Goal: Check status: Check status

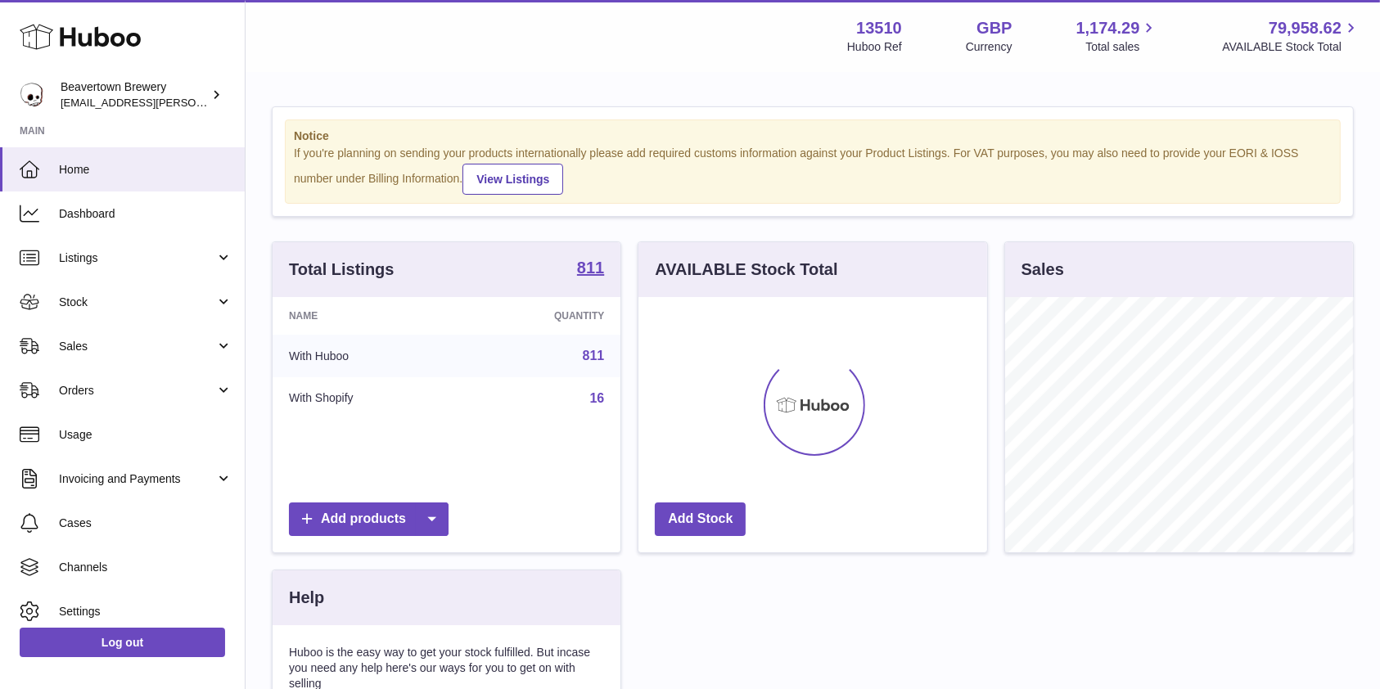
scroll to position [255, 348]
click at [129, 321] on link "Stock" at bounding box center [122, 302] width 245 height 44
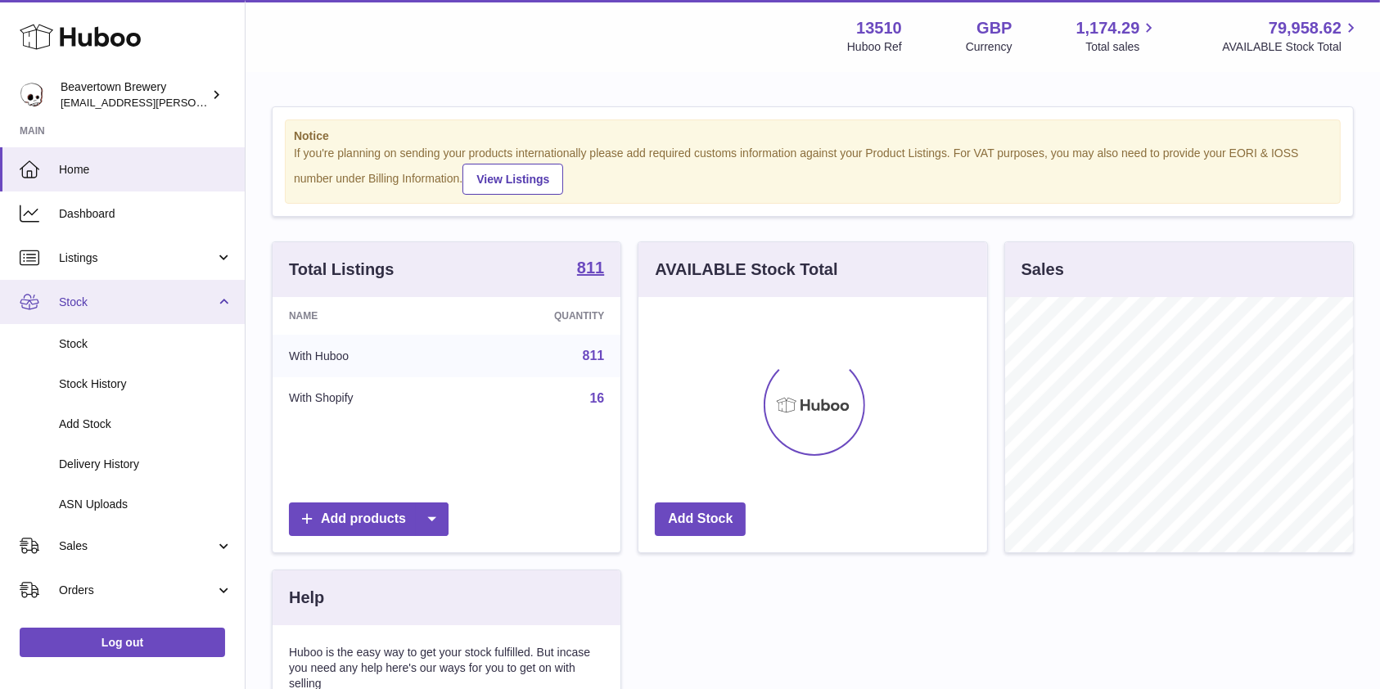
click at [88, 309] on span "Stock" at bounding box center [137, 303] width 156 height 16
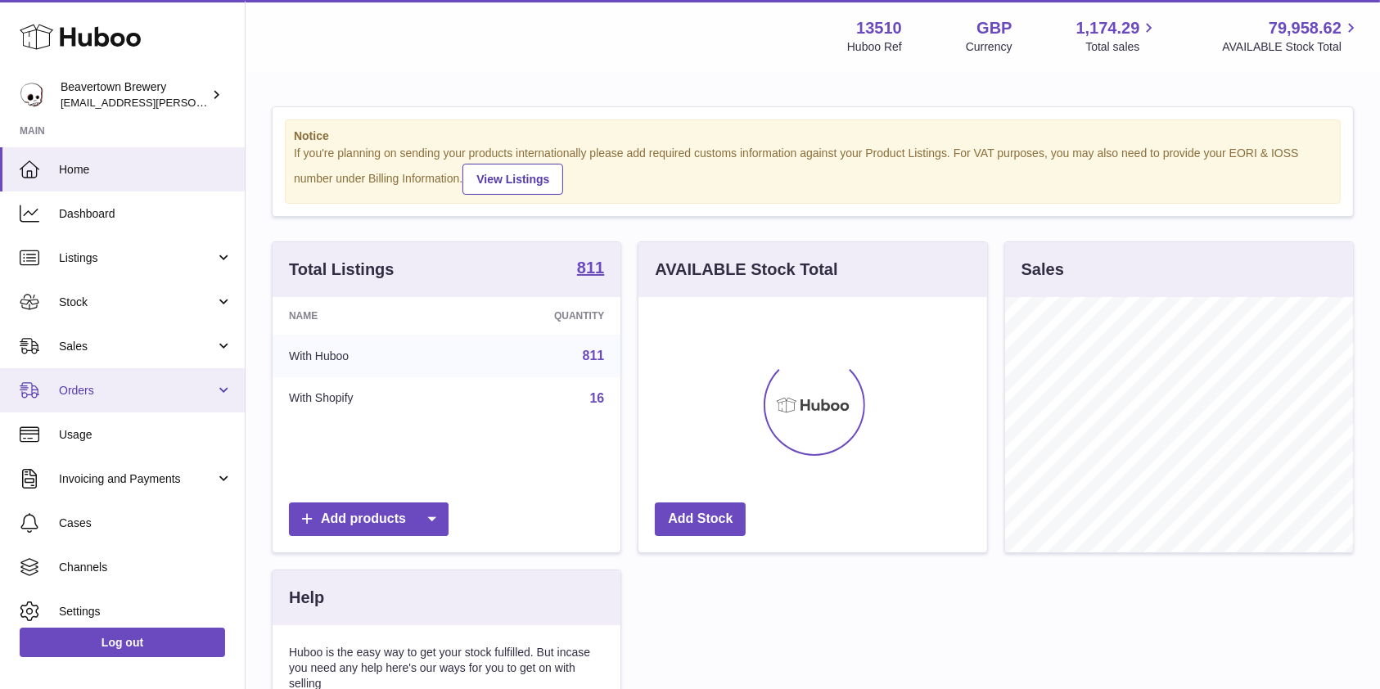
click at [83, 368] on link "Orders" at bounding box center [122, 390] width 245 height 44
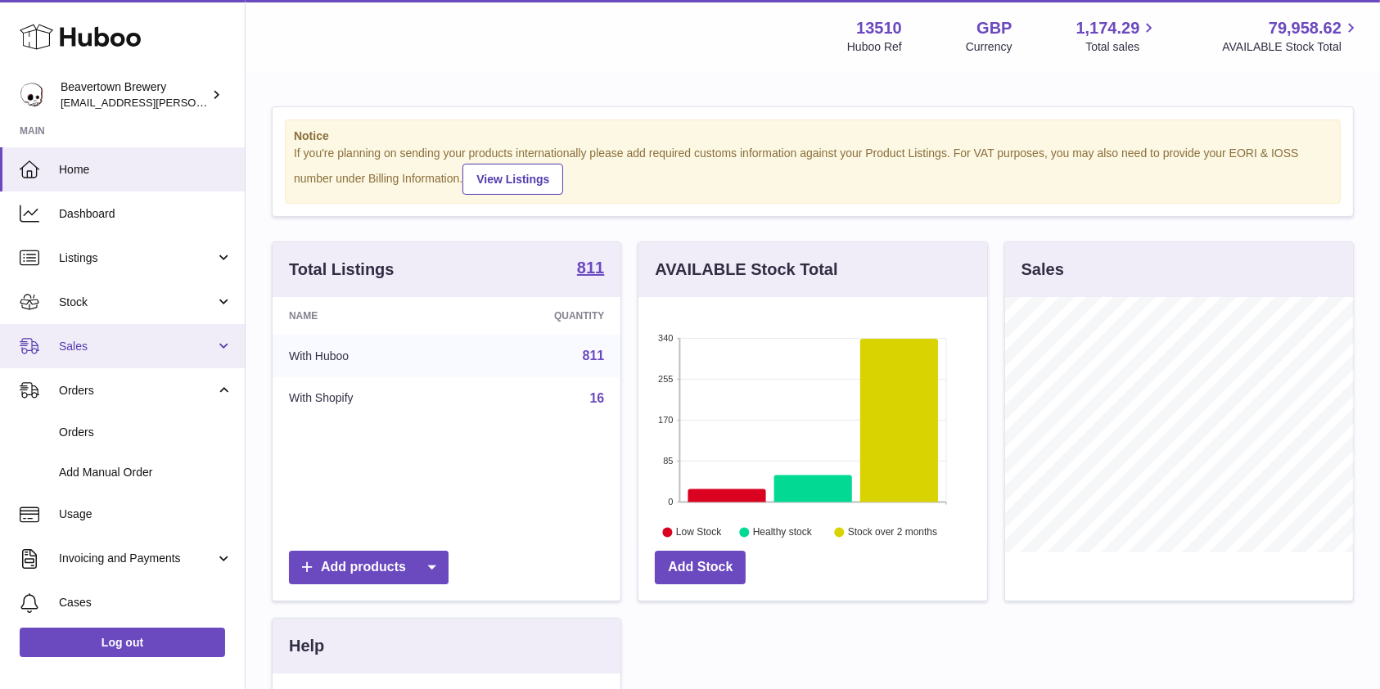
click at [79, 357] on link "Sales" at bounding box center [122, 346] width 245 height 44
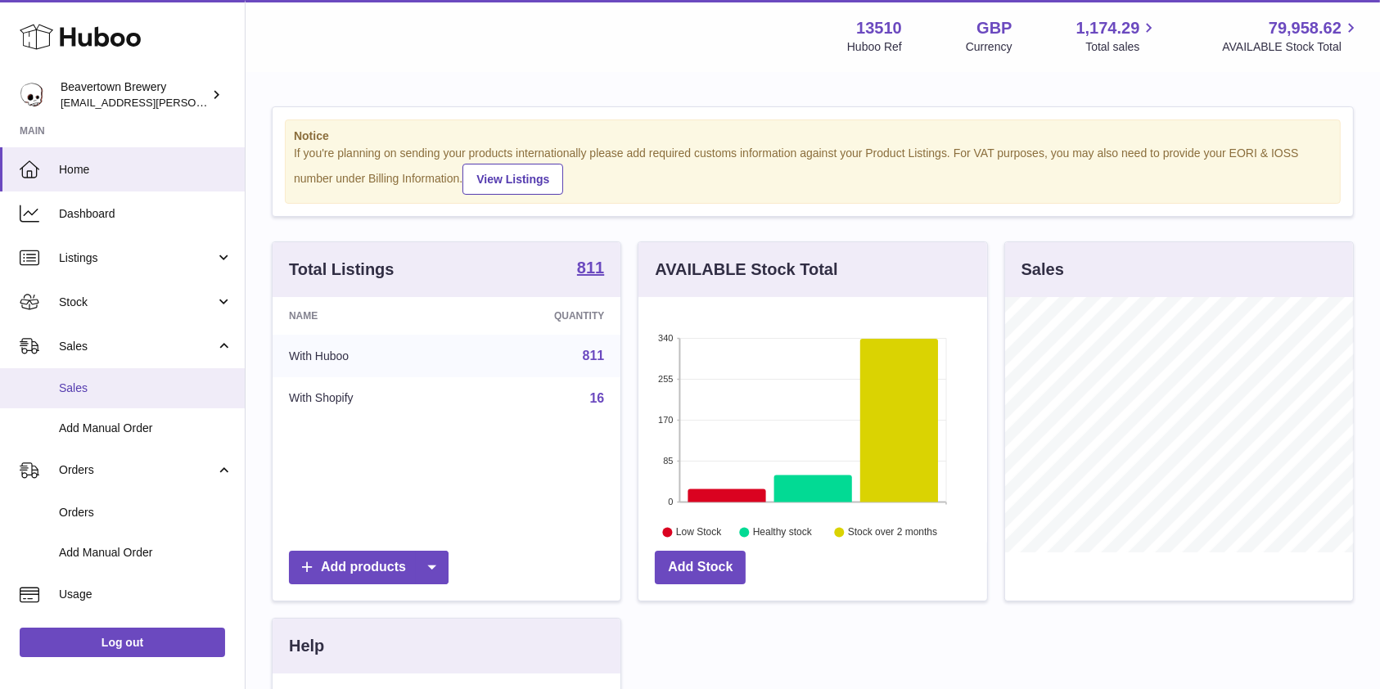
click at [87, 392] on span "Sales" at bounding box center [146, 389] width 174 height 16
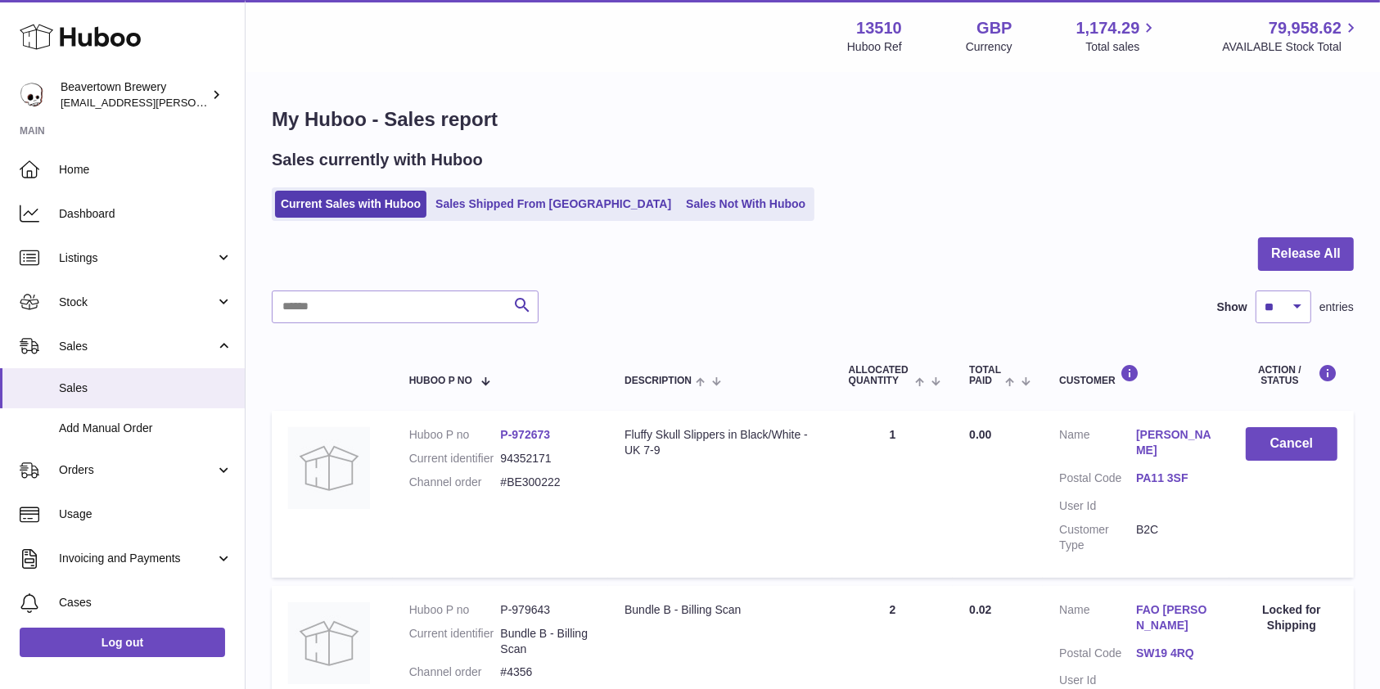
click at [661, 220] on ul "Current Sales with Huboo Sales Shipped From Huboo Sales Not With Huboo" at bounding box center [543, 204] width 543 height 34
click at [680, 212] on link "Sales Not With Huboo" at bounding box center [745, 204] width 131 height 27
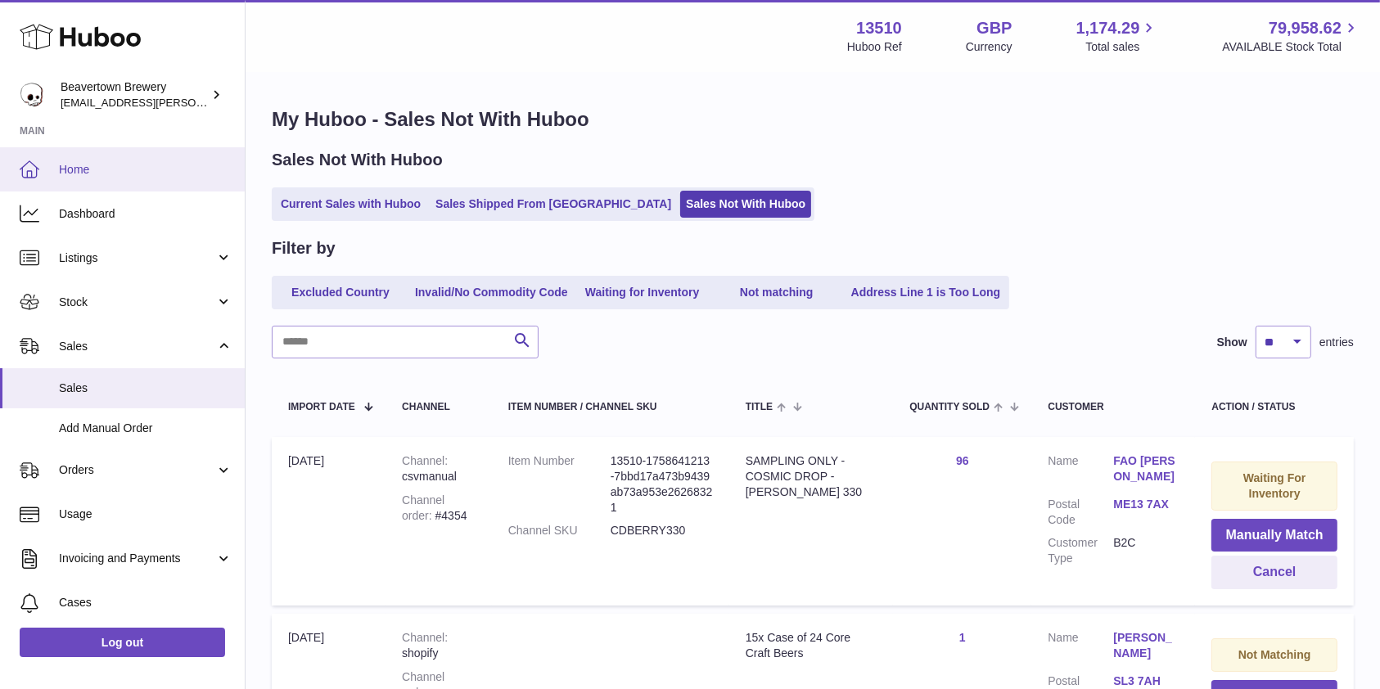
click at [118, 162] on span "Home" at bounding box center [146, 170] width 174 height 16
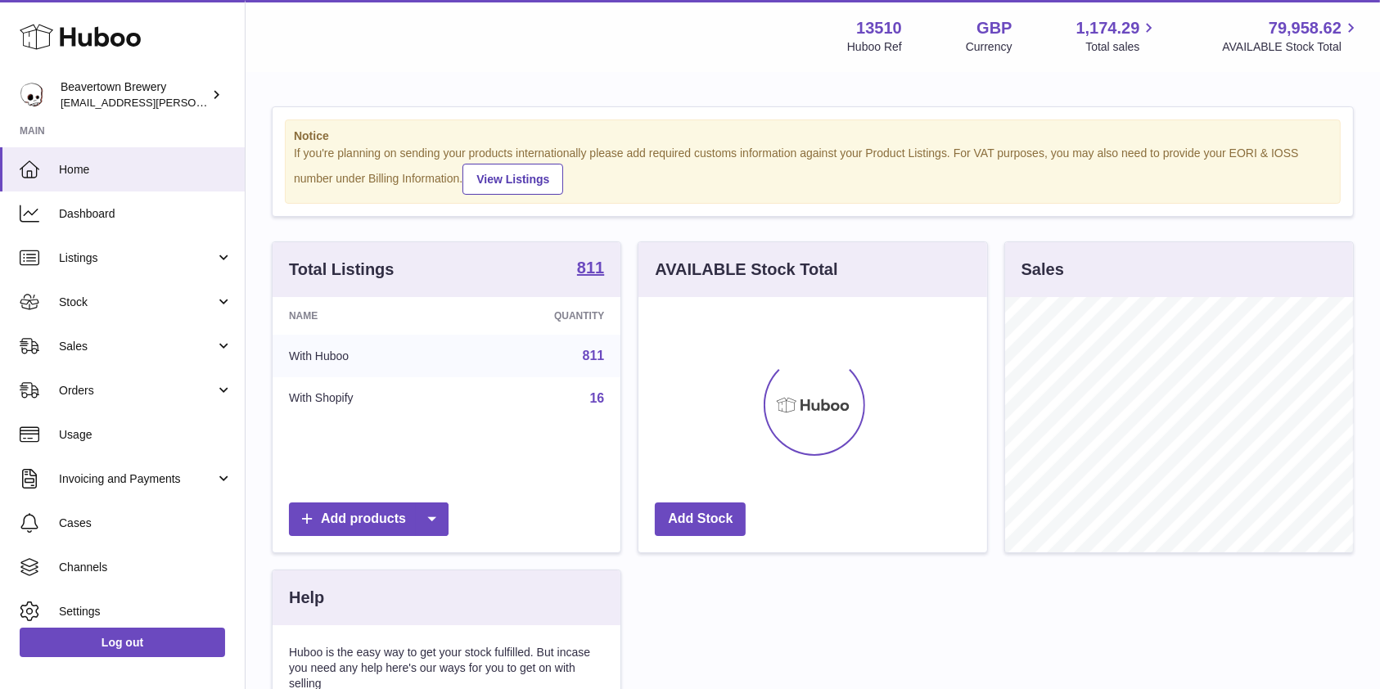
scroll to position [255, 348]
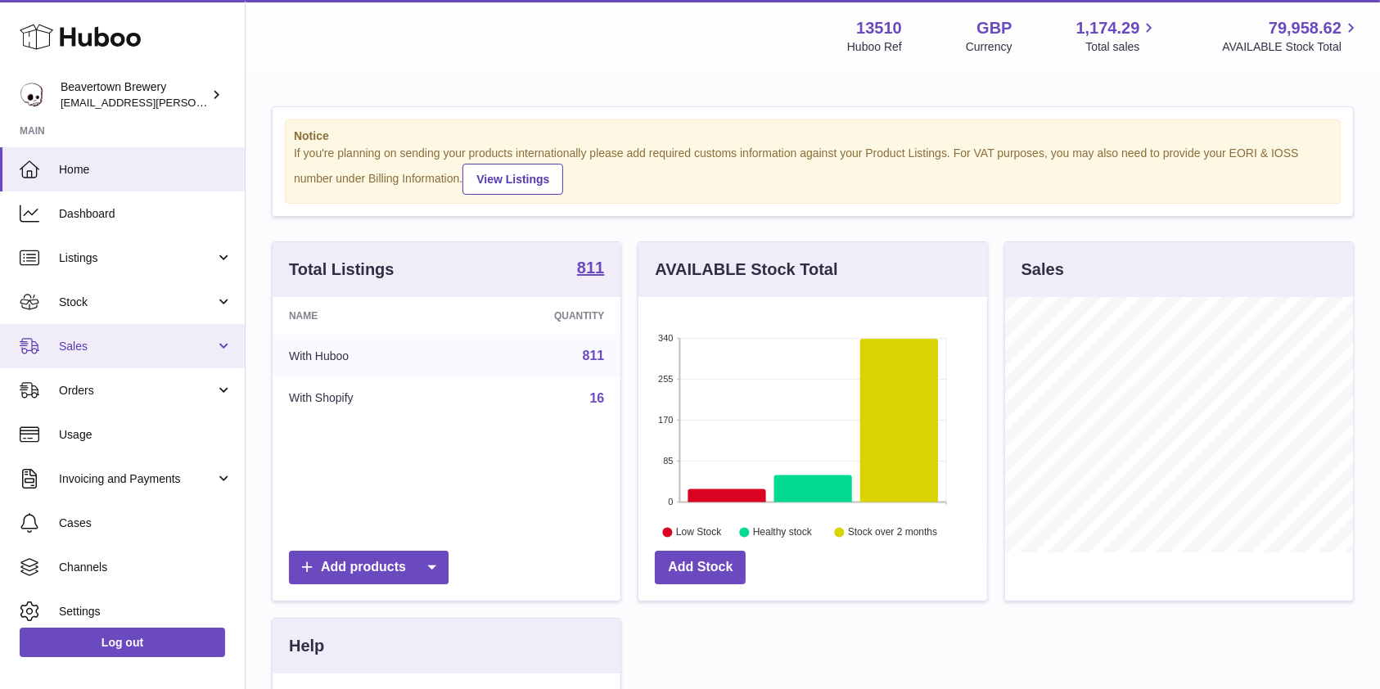
click at [62, 345] on span "Sales" at bounding box center [137, 347] width 156 height 16
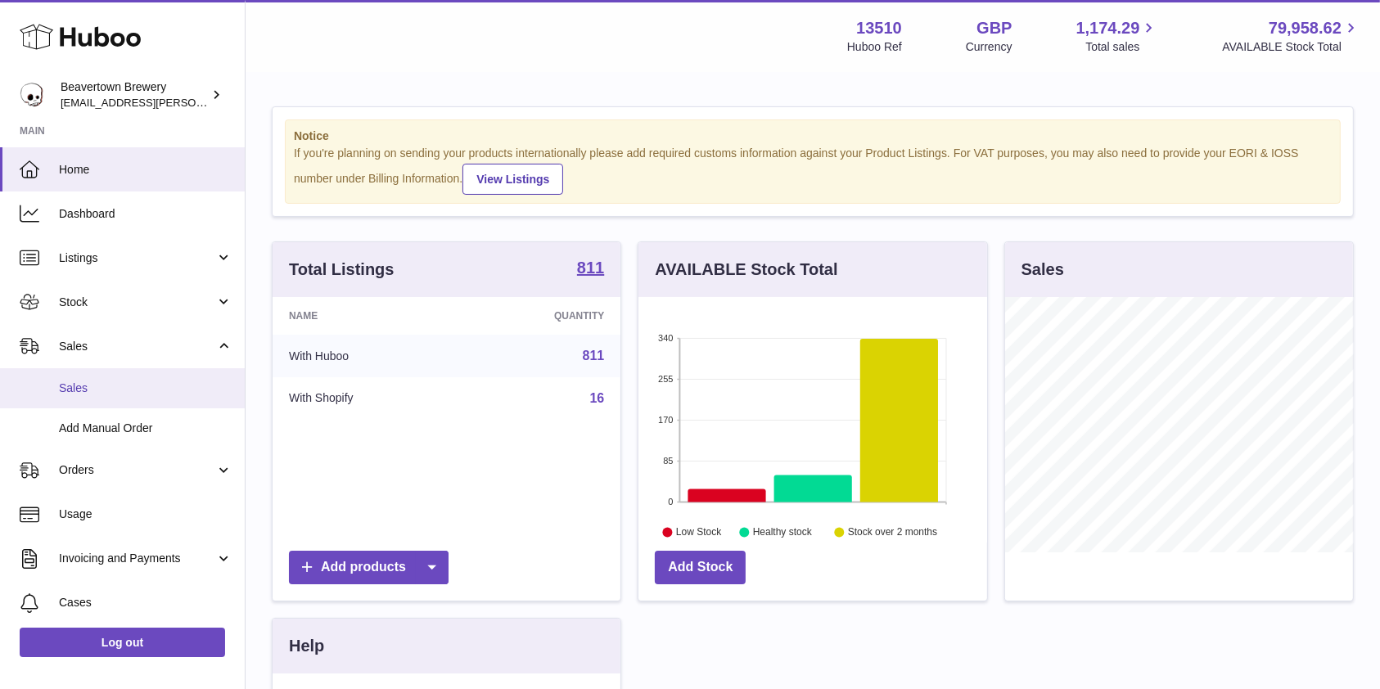
click at [72, 389] on span "Sales" at bounding box center [146, 389] width 174 height 16
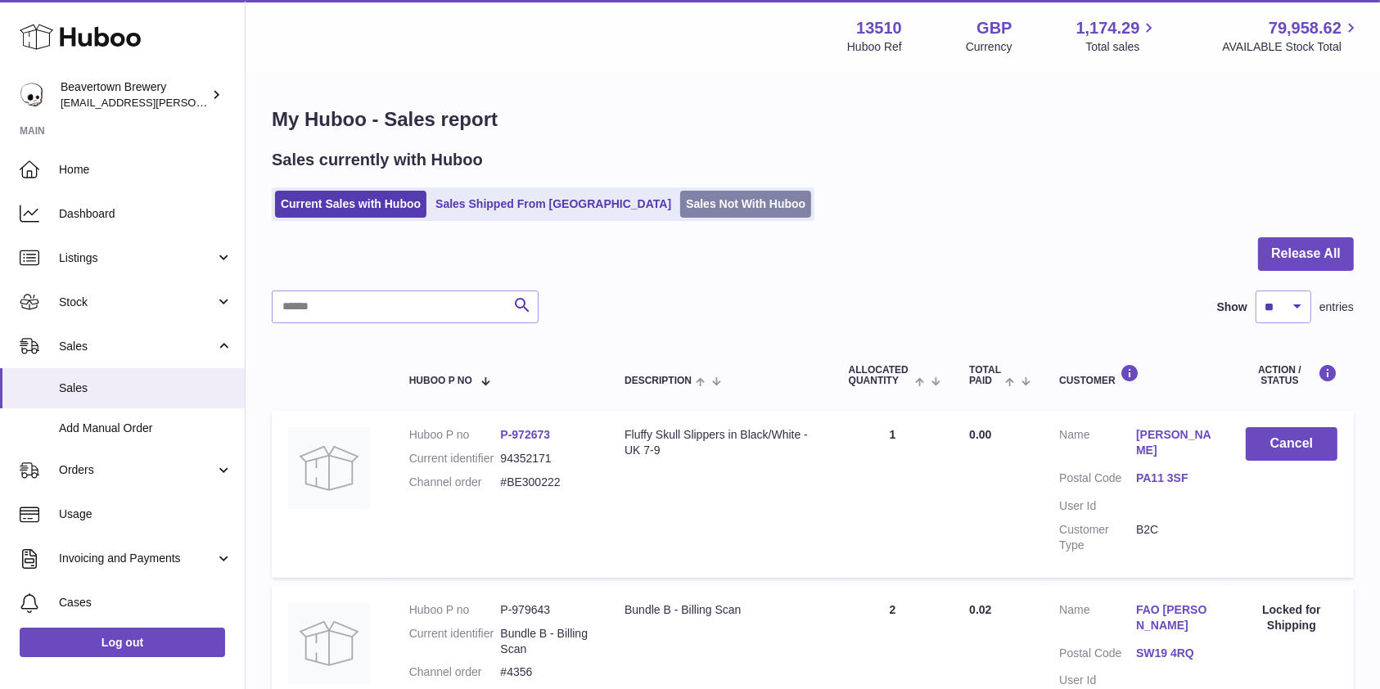
click at [680, 206] on link "Sales Not With Huboo" at bounding box center [745, 204] width 131 height 27
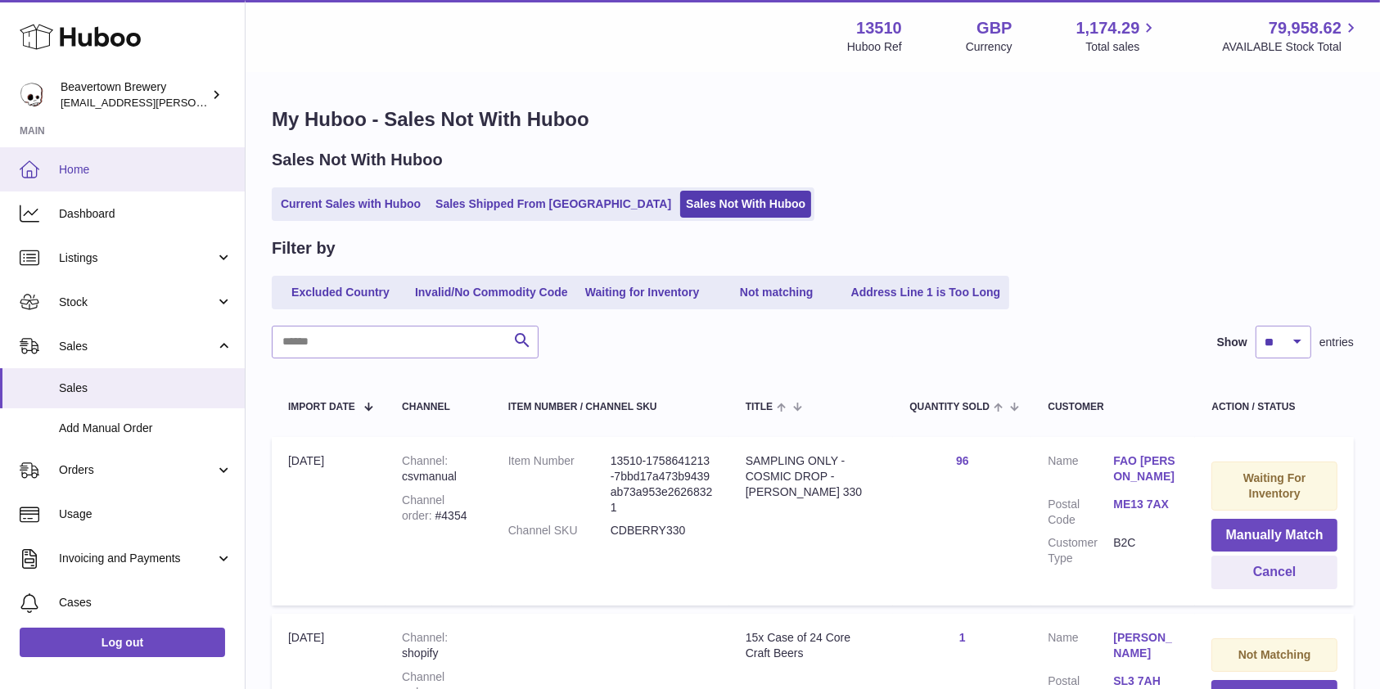
click at [61, 170] on span "Home" at bounding box center [146, 170] width 174 height 16
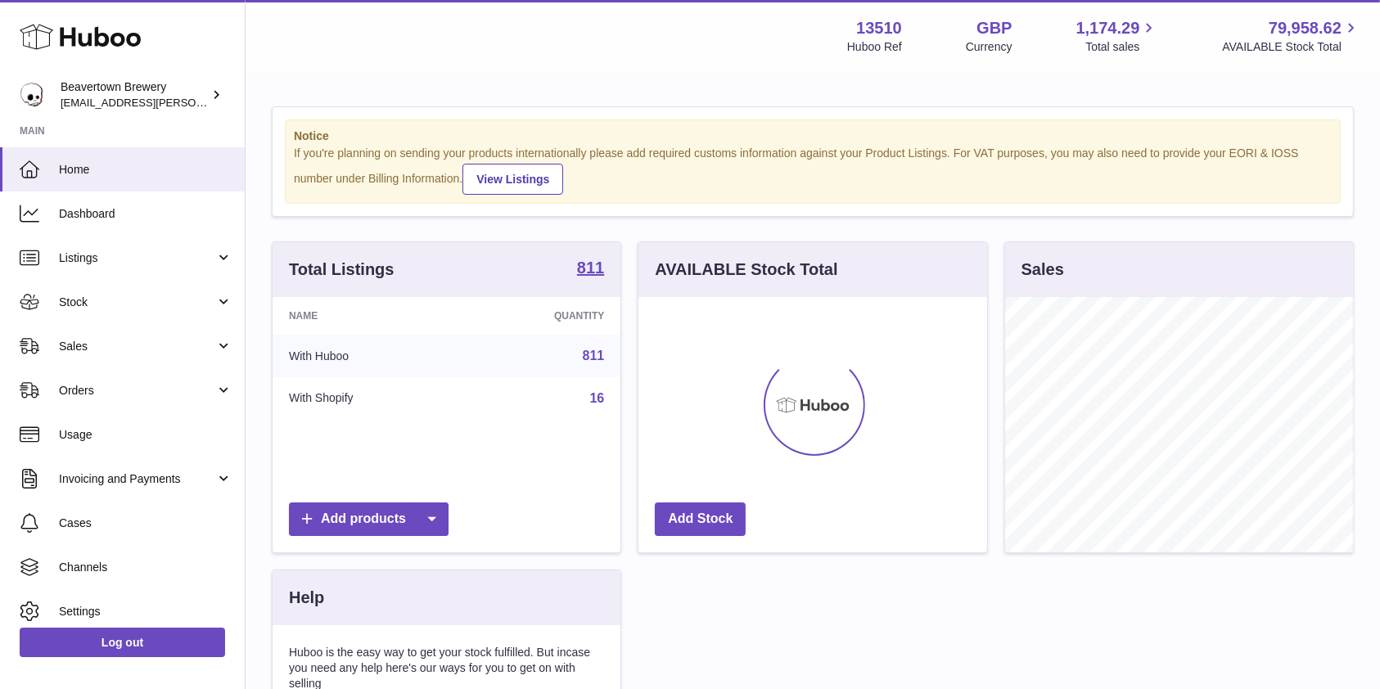
scroll to position [255, 348]
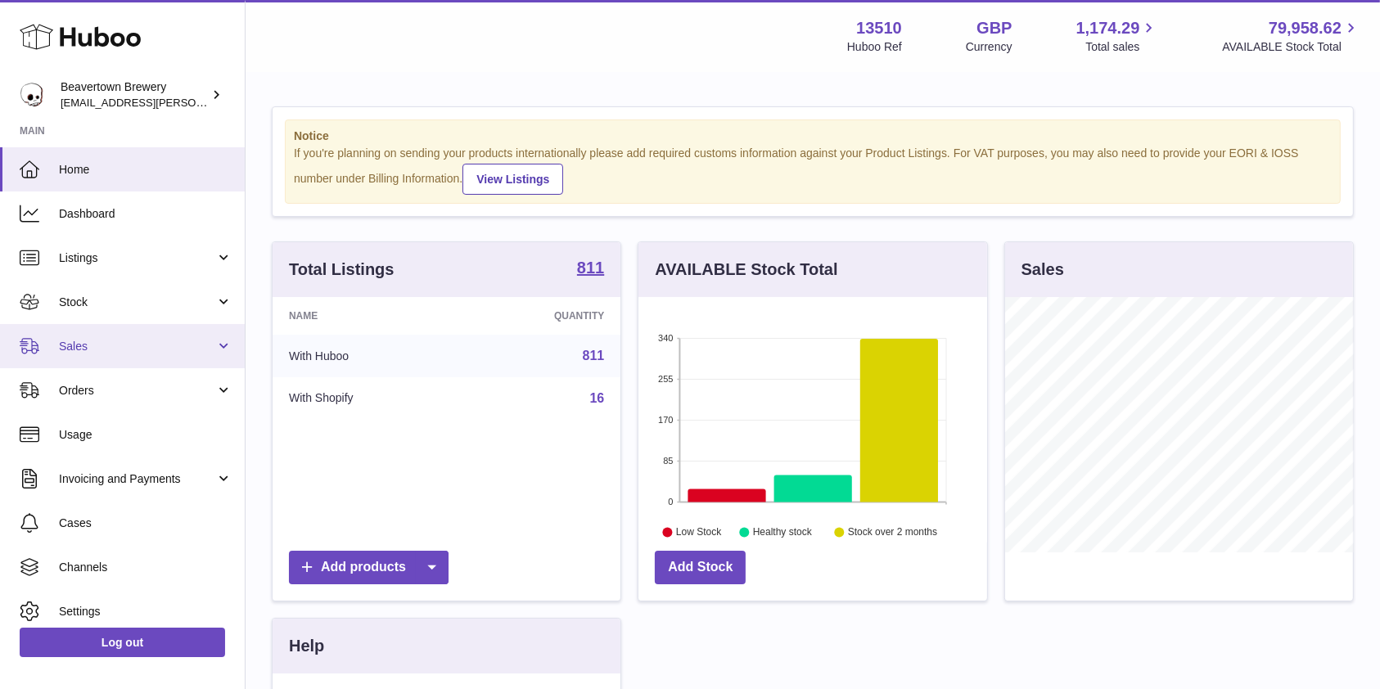
click at [137, 354] on span "Sales" at bounding box center [137, 347] width 156 height 16
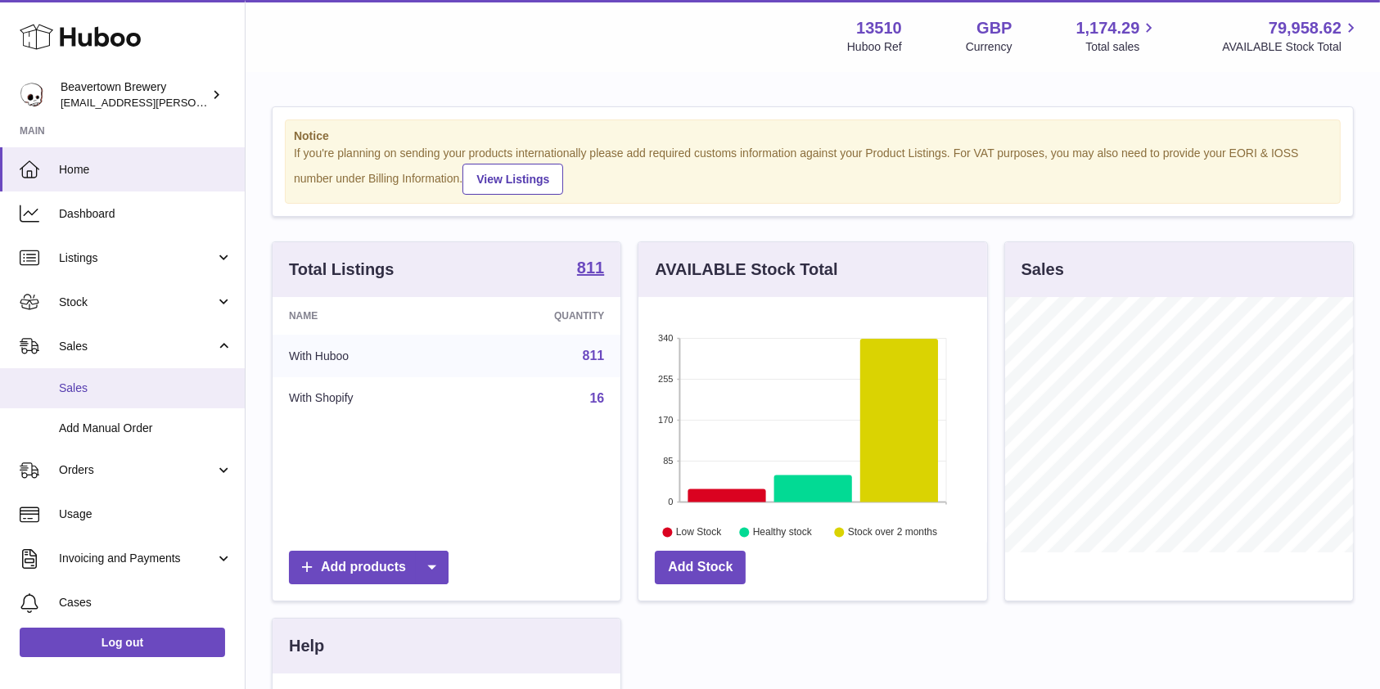
click at [102, 394] on span "Sales" at bounding box center [146, 389] width 174 height 16
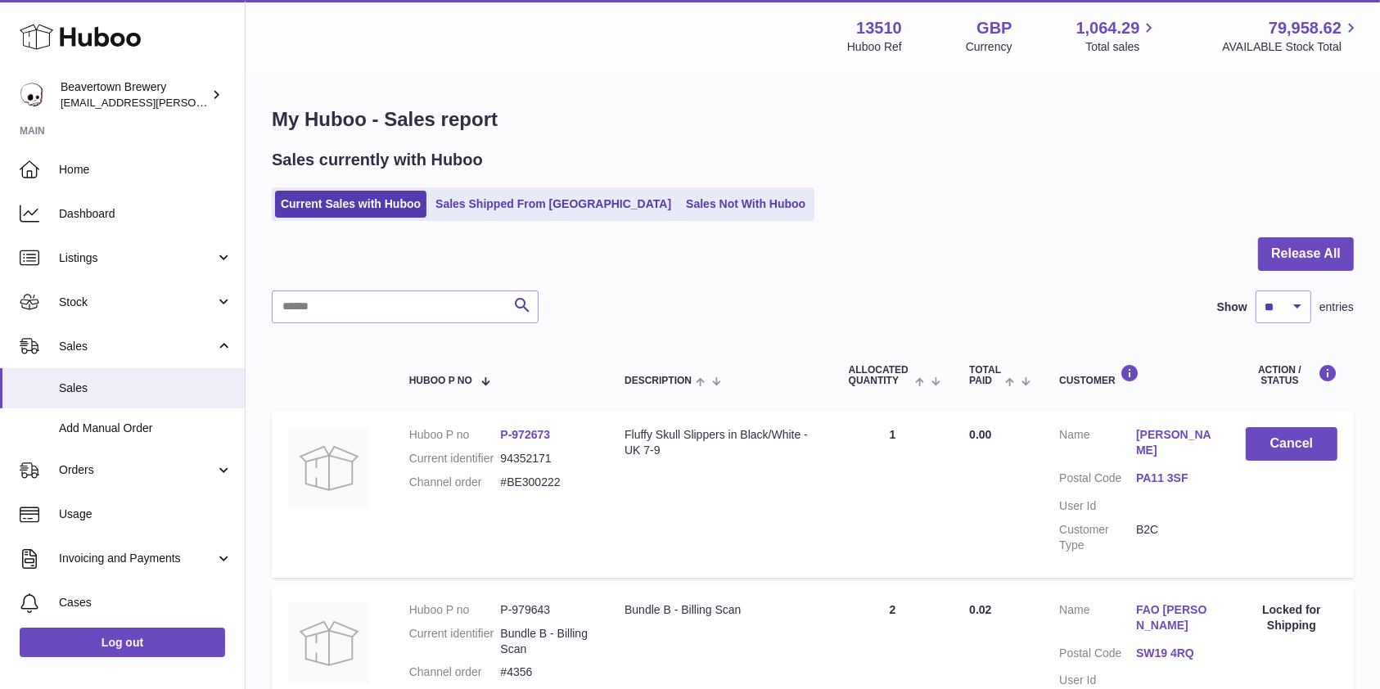
click at [680, 183] on div "Sales currently with Huboo Current Sales with Huboo Sales Shipped From [GEOGRAP…" at bounding box center [813, 185] width 1082 height 72
click at [680, 202] on link "Sales Not With Huboo" at bounding box center [745, 204] width 131 height 27
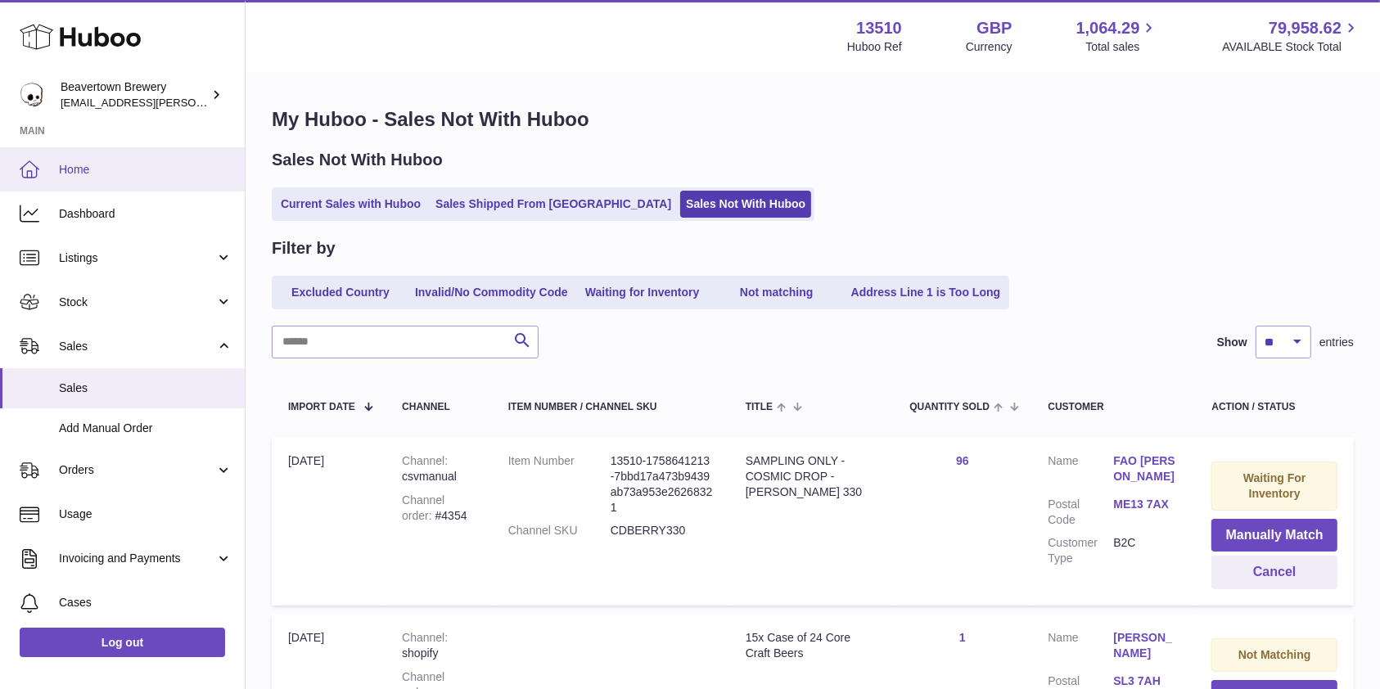
click at [113, 154] on link "Home" at bounding box center [122, 169] width 245 height 44
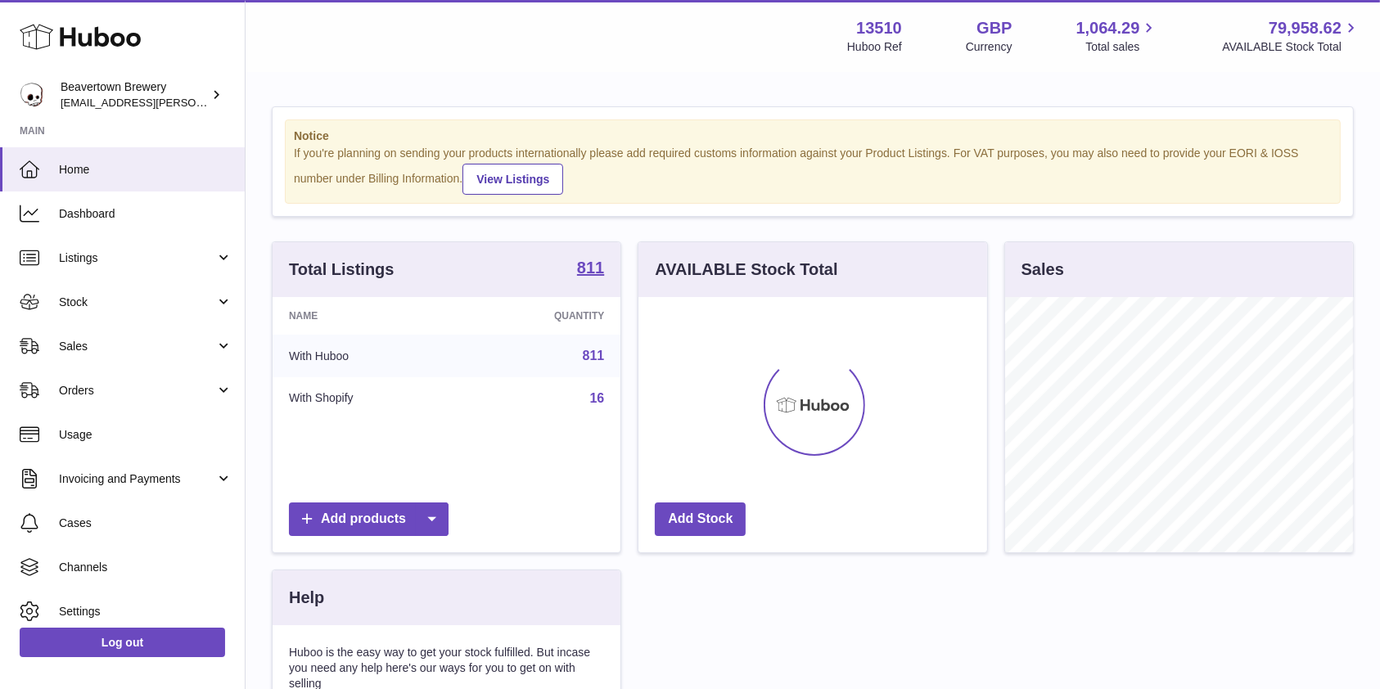
scroll to position [255, 348]
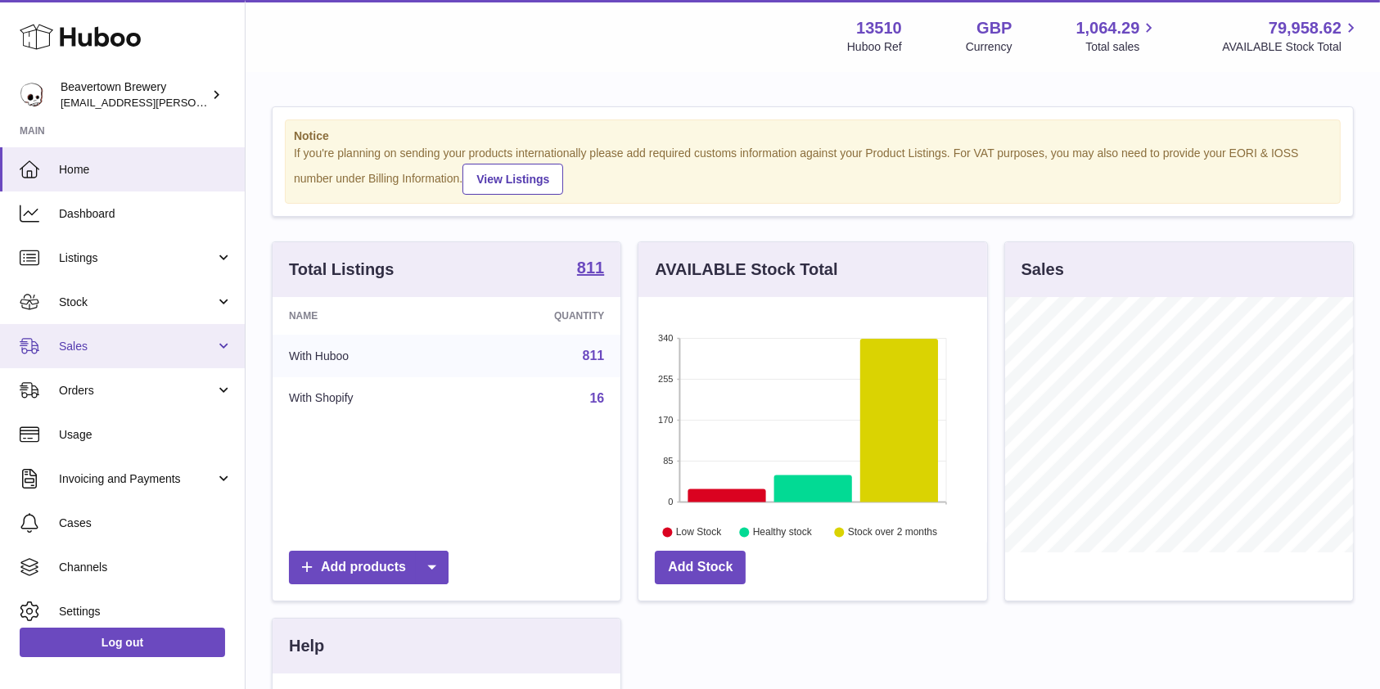
click at [106, 340] on span "Sales" at bounding box center [137, 347] width 156 height 16
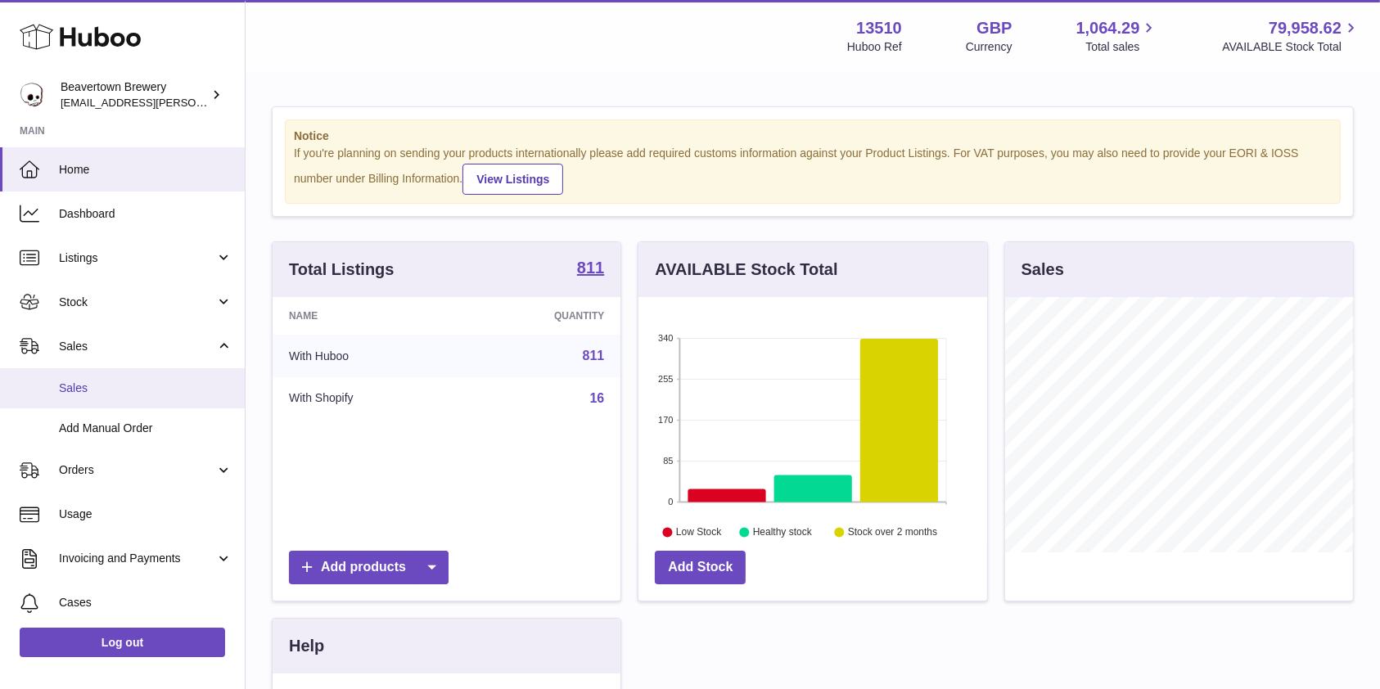
click at [92, 372] on link "Sales" at bounding box center [122, 388] width 245 height 40
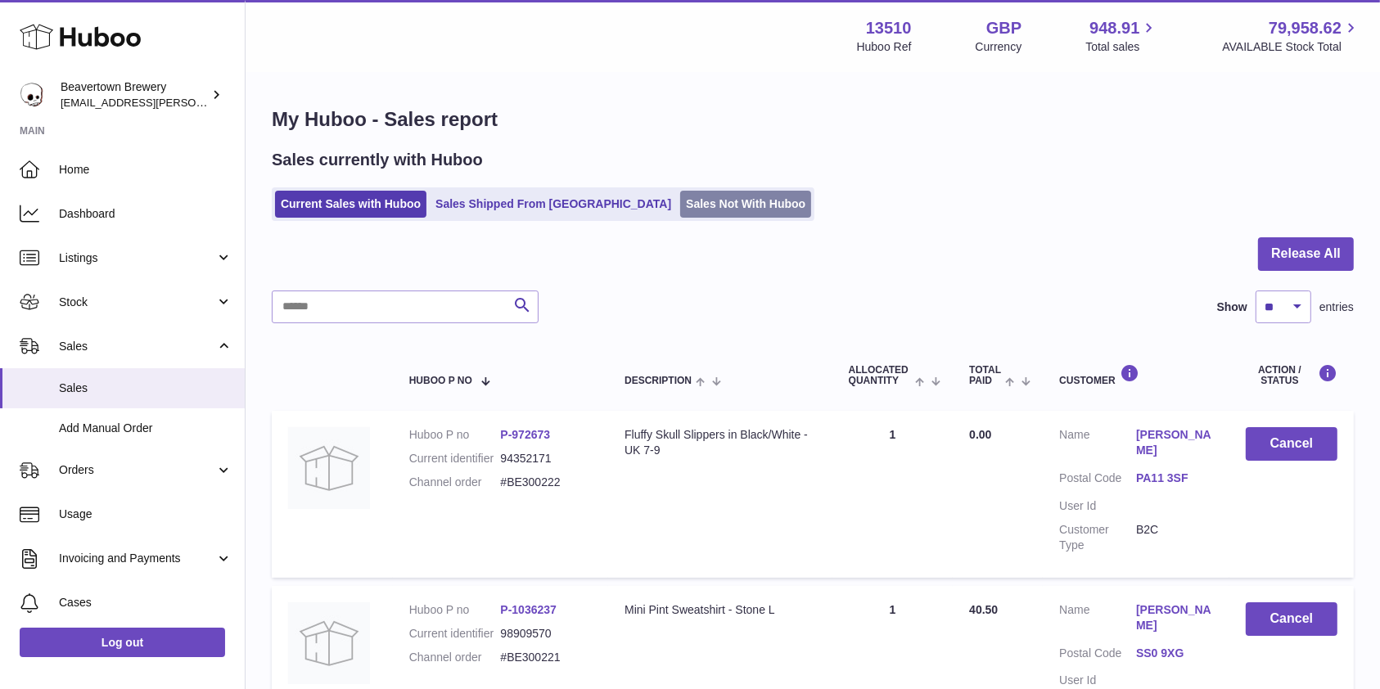
click at [680, 203] on link "Sales Not With Huboo" at bounding box center [745, 204] width 131 height 27
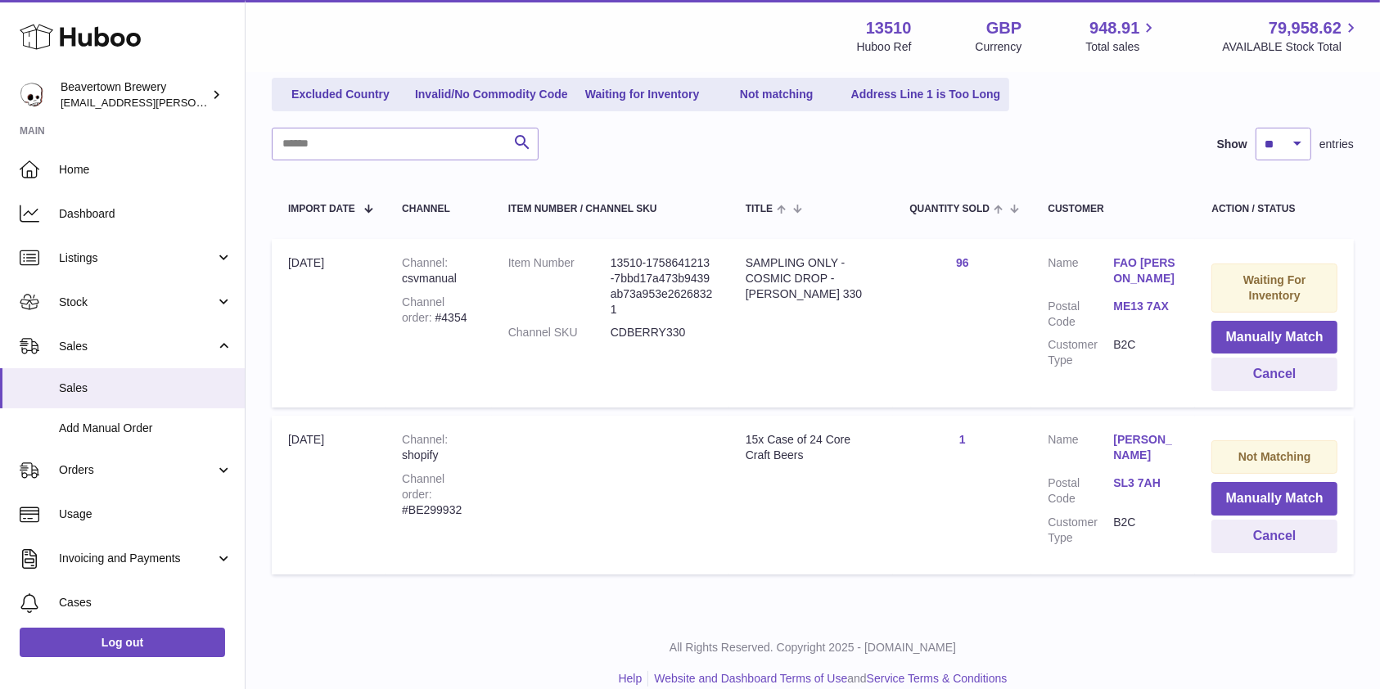
scroll to position [217, 0]
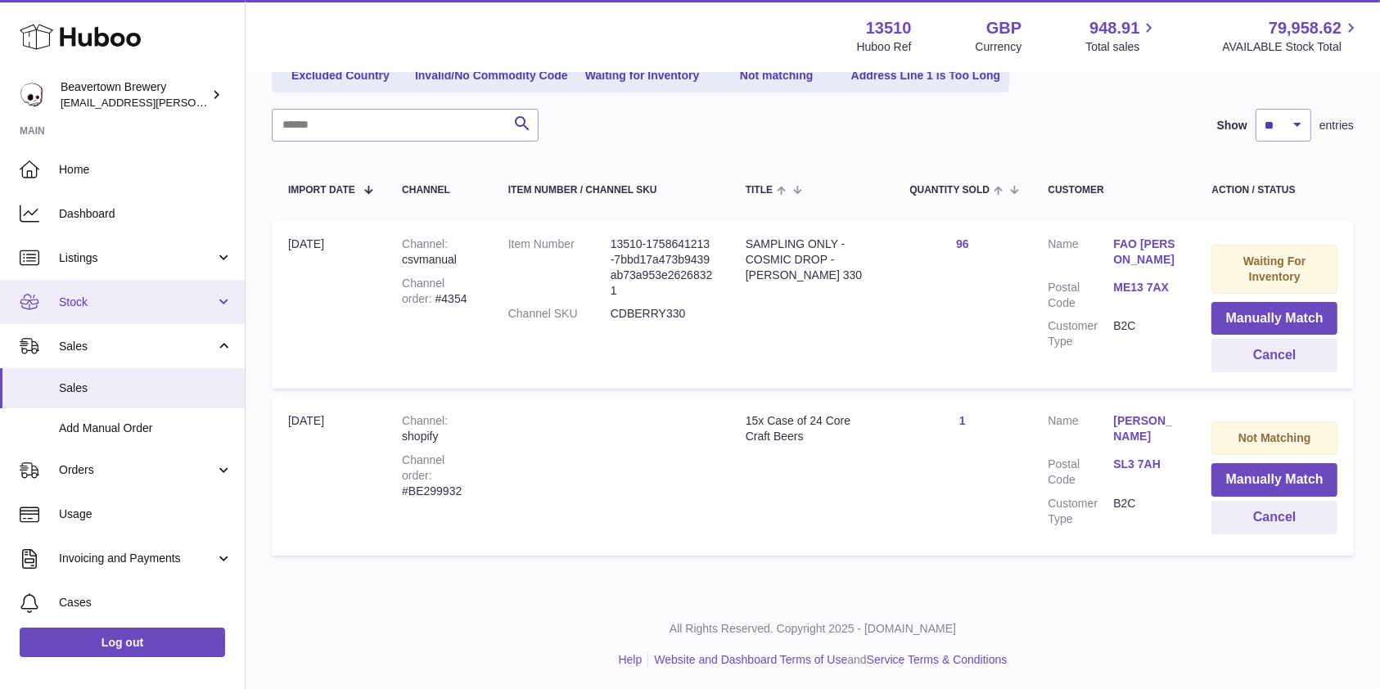
click at [86, 306] on span "Stock" at bounding box center [137, 303] width 156 height 16
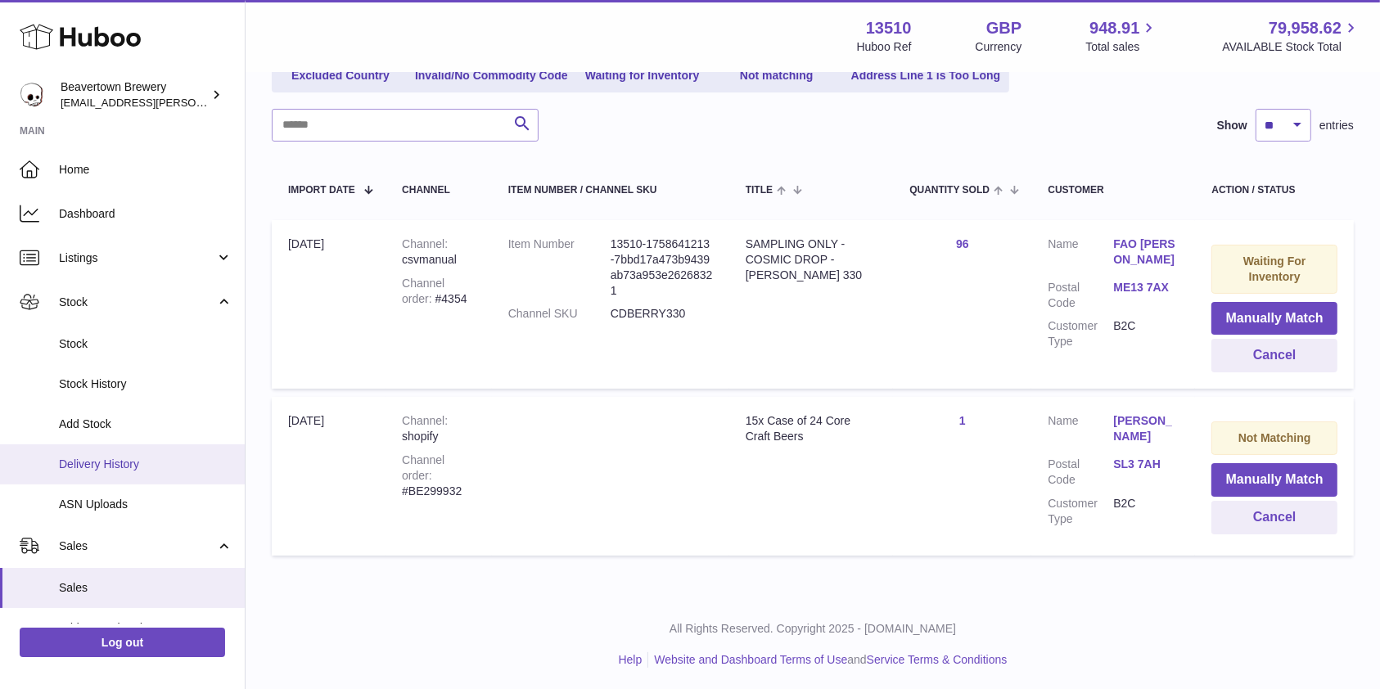
click at [83, 466] on span "Delivery History" at bounding box center [146, 465] width 174 height 16
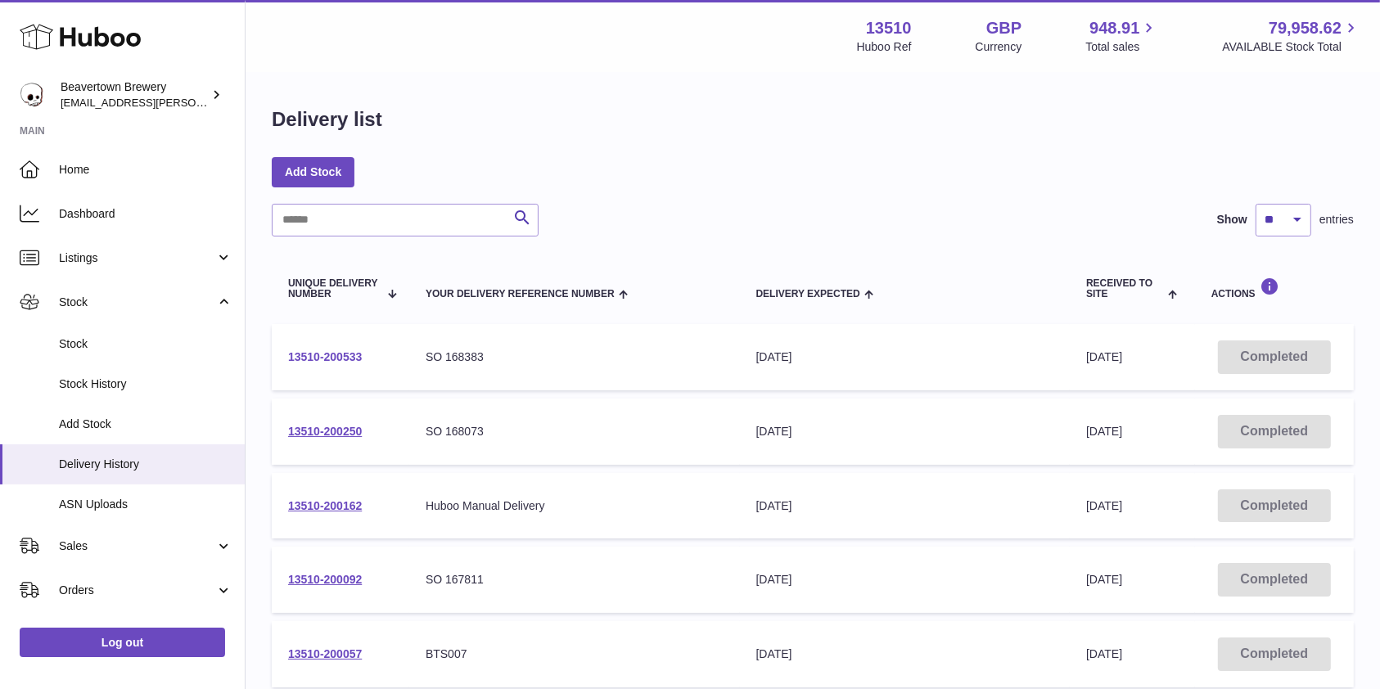
click at [338, 350] on link "13510-200533" at bounding box center [325, 356] width 74 height 13
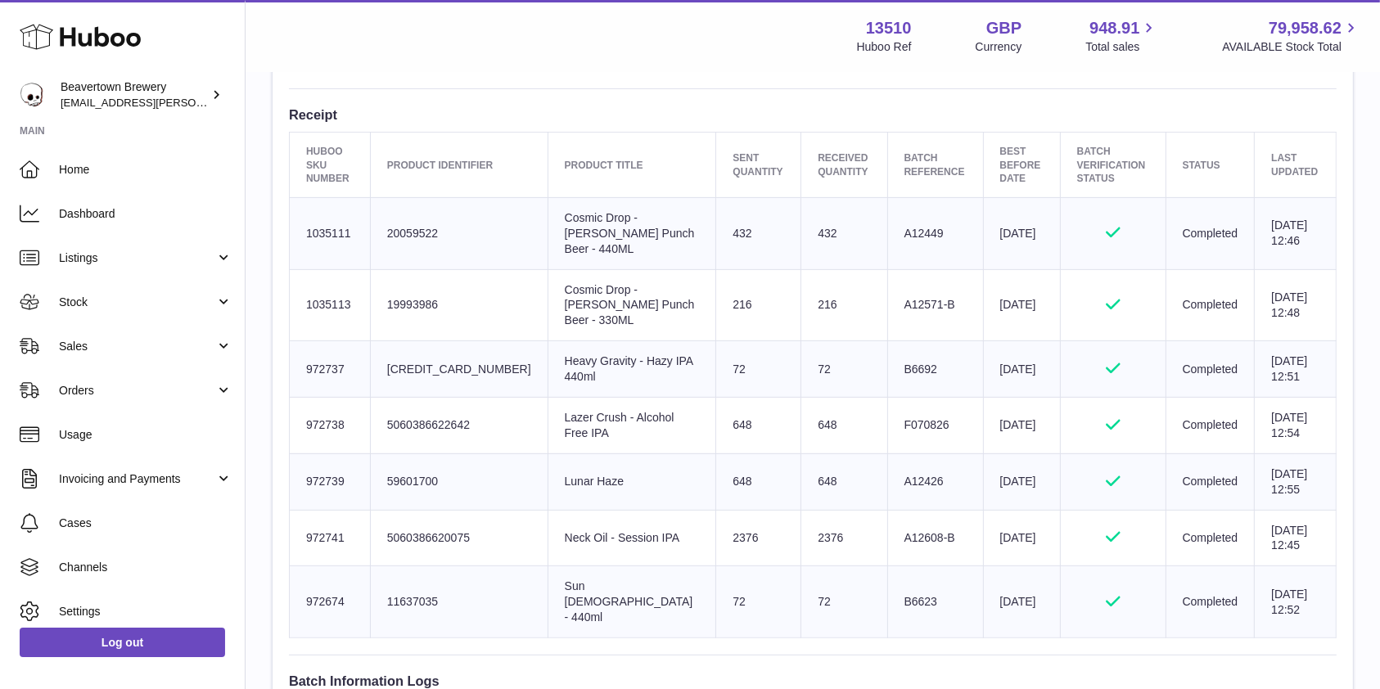
scroll to position [583, 0]
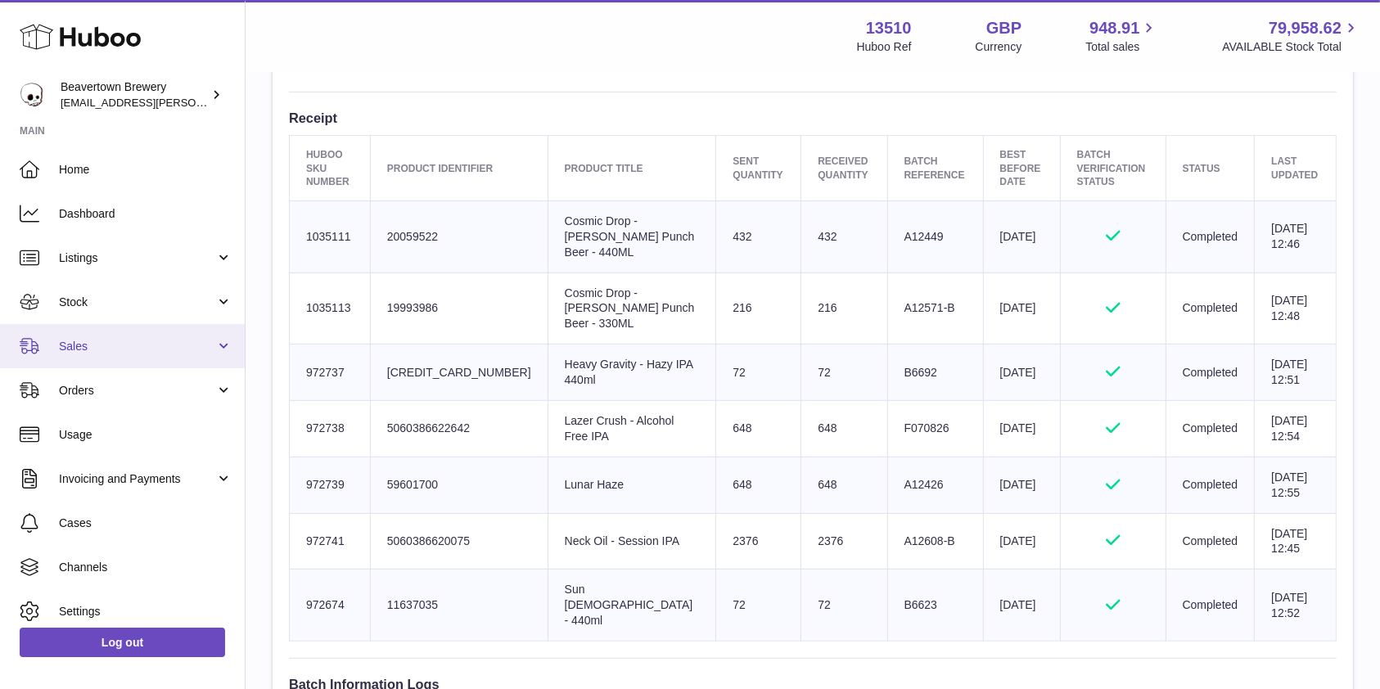
click at [103, 351] on span "Sales" at bounding box center [137, 347] width 156 height 16
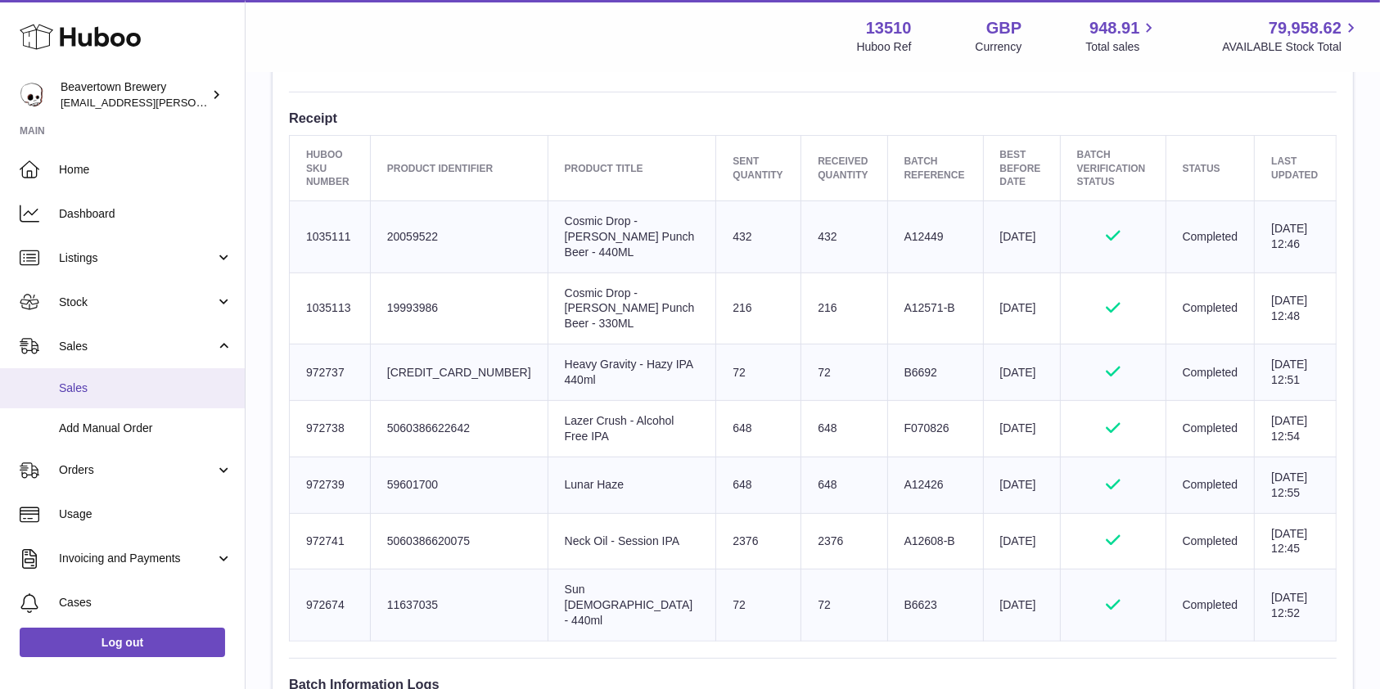
click at [89, 390] on span "Sales" at bounding box center [146, 389] width 174 height 16
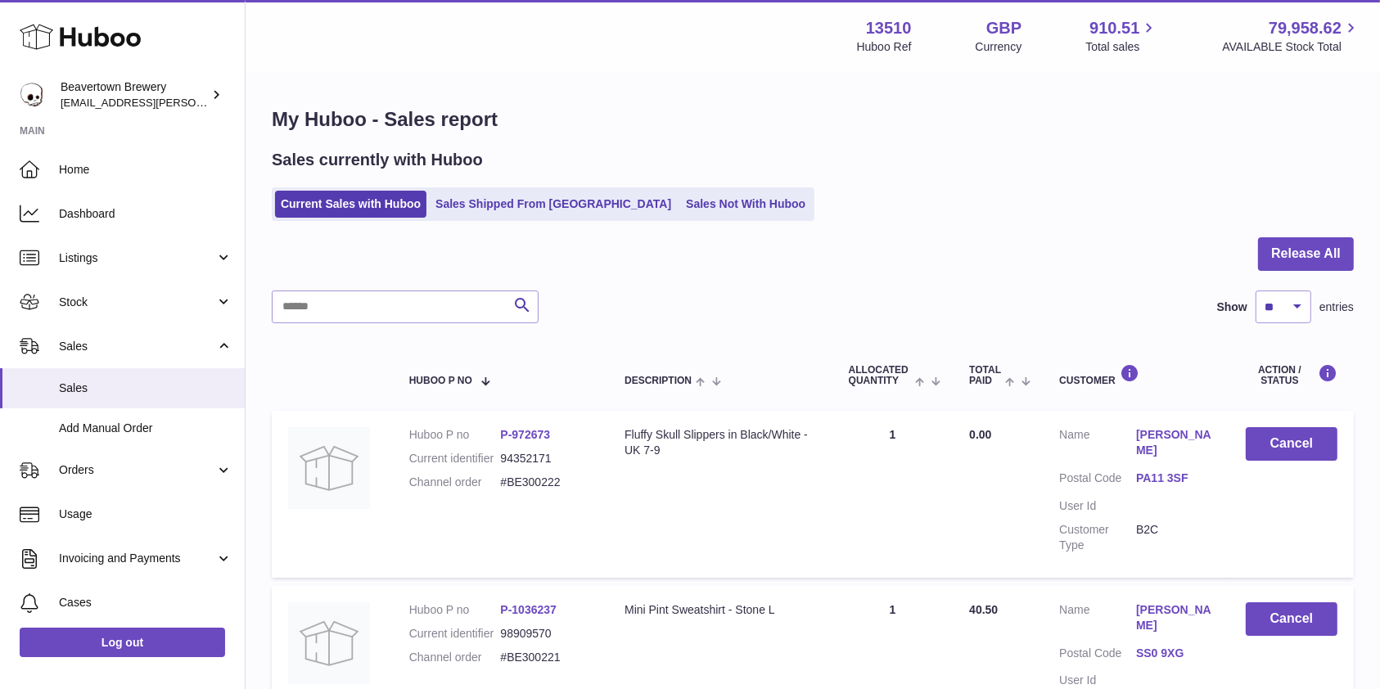
click at [676, 219] on ul "Current Sales with Huboo Sales Shipped From Huboo Sales Not With Huboo" at bounding box center [543, 204] width 543 height 34
click at [680, 202] on link "Sales Not With Huboo" at bounding box center [745, 204] width 131 height 27
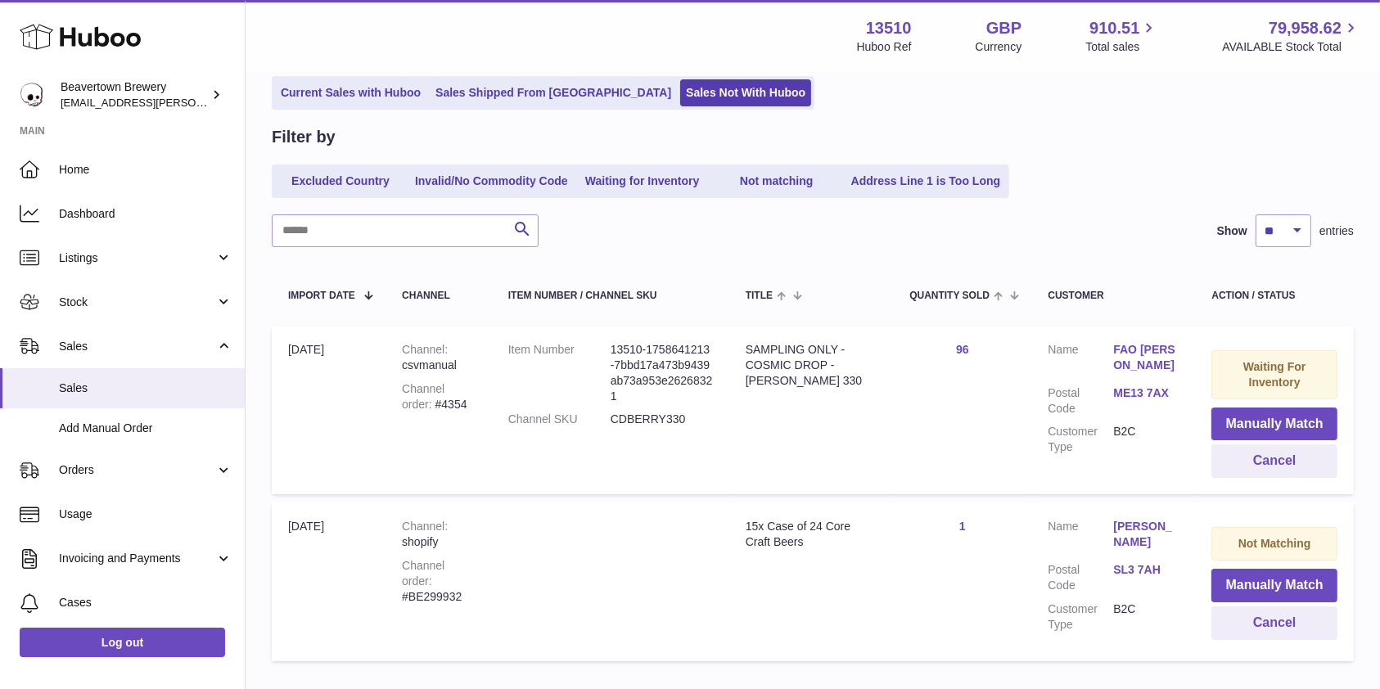
scroll to position [102, 0]
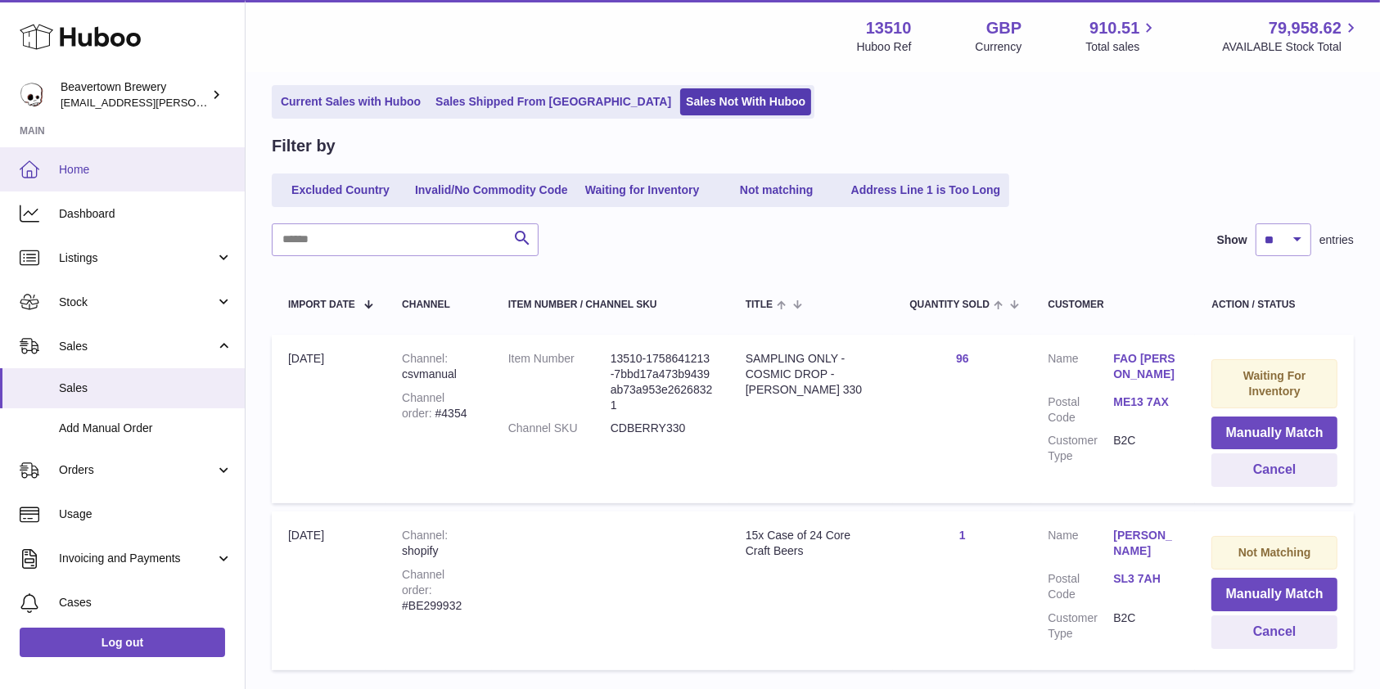
click at [91, 151] on link "Home" at bounding box center [122, 169] width 245 height 44
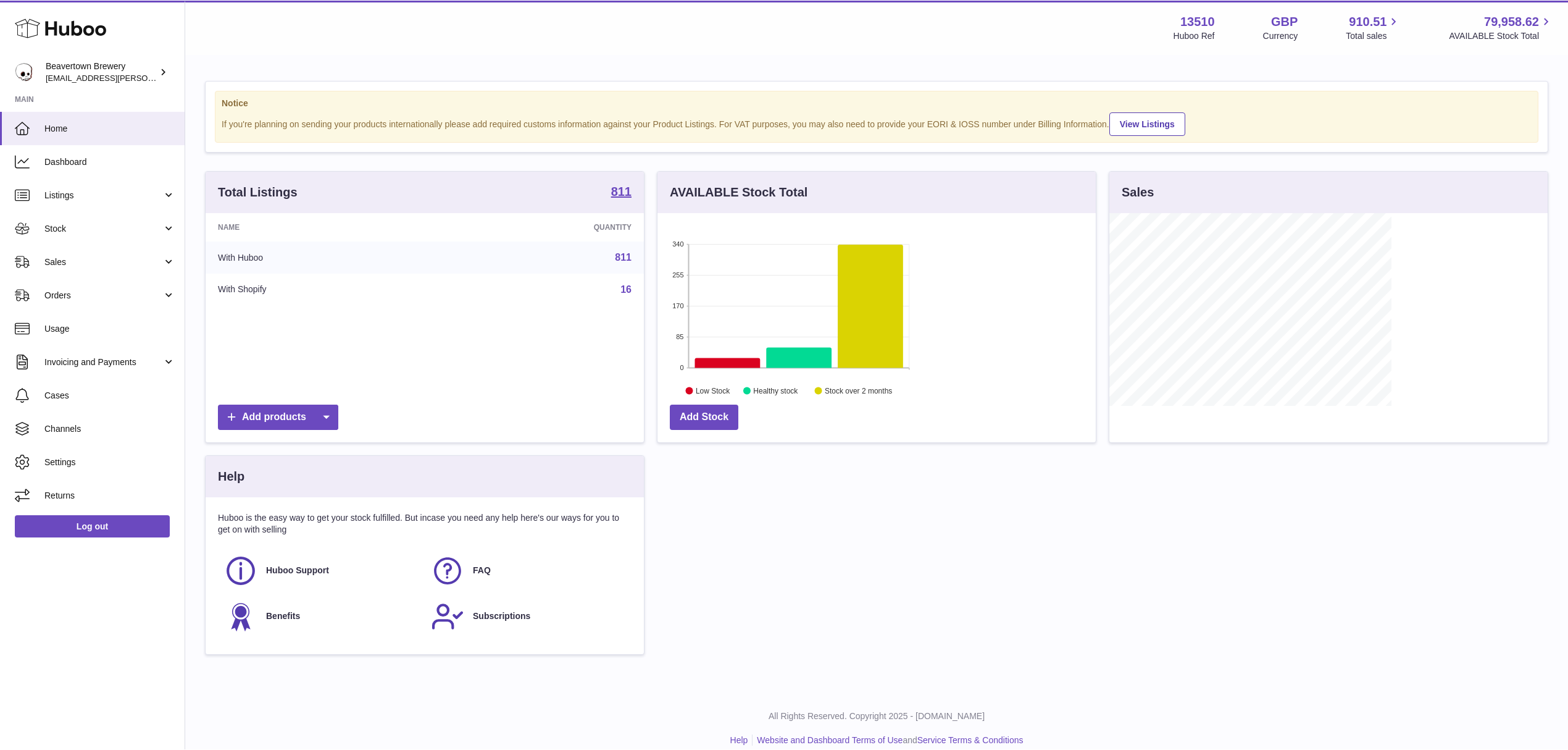
scroll to position [192, 437]
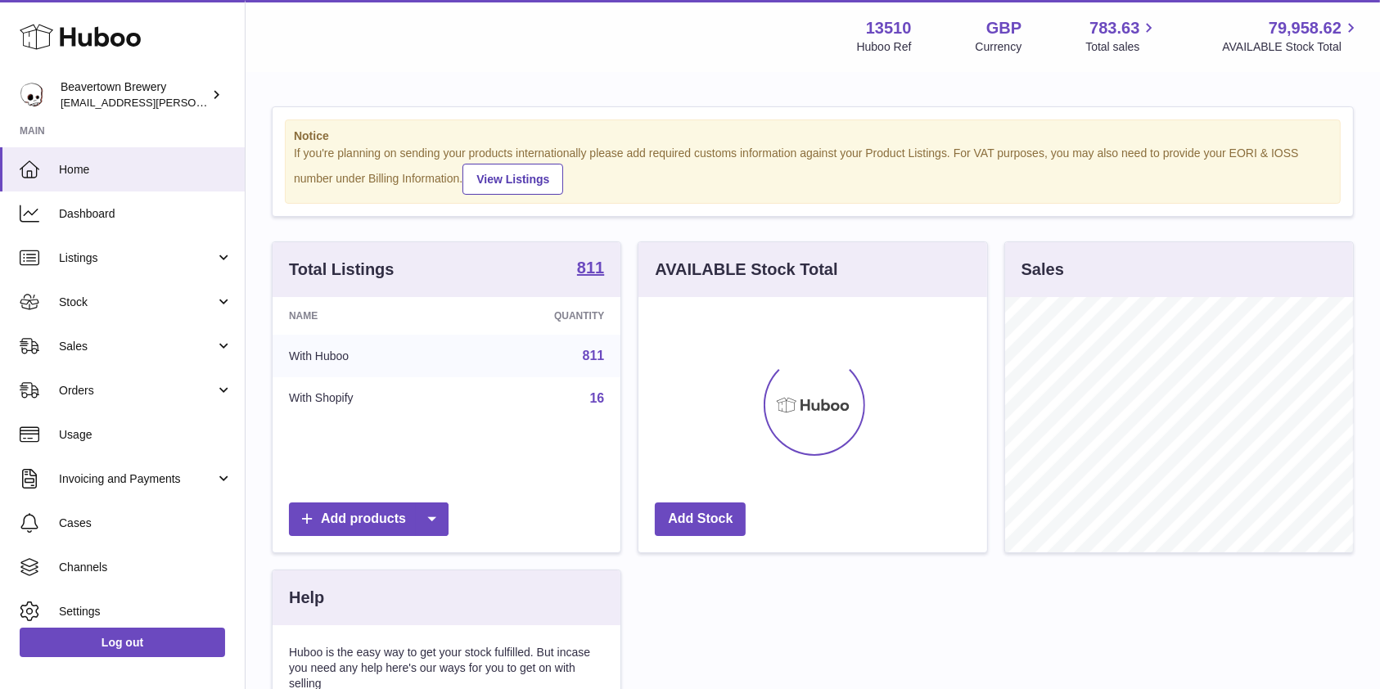
scroll to position [255, 348]
click at [130, 358] on link "Sales" at bounding box center [122, 346] width 245 height 44
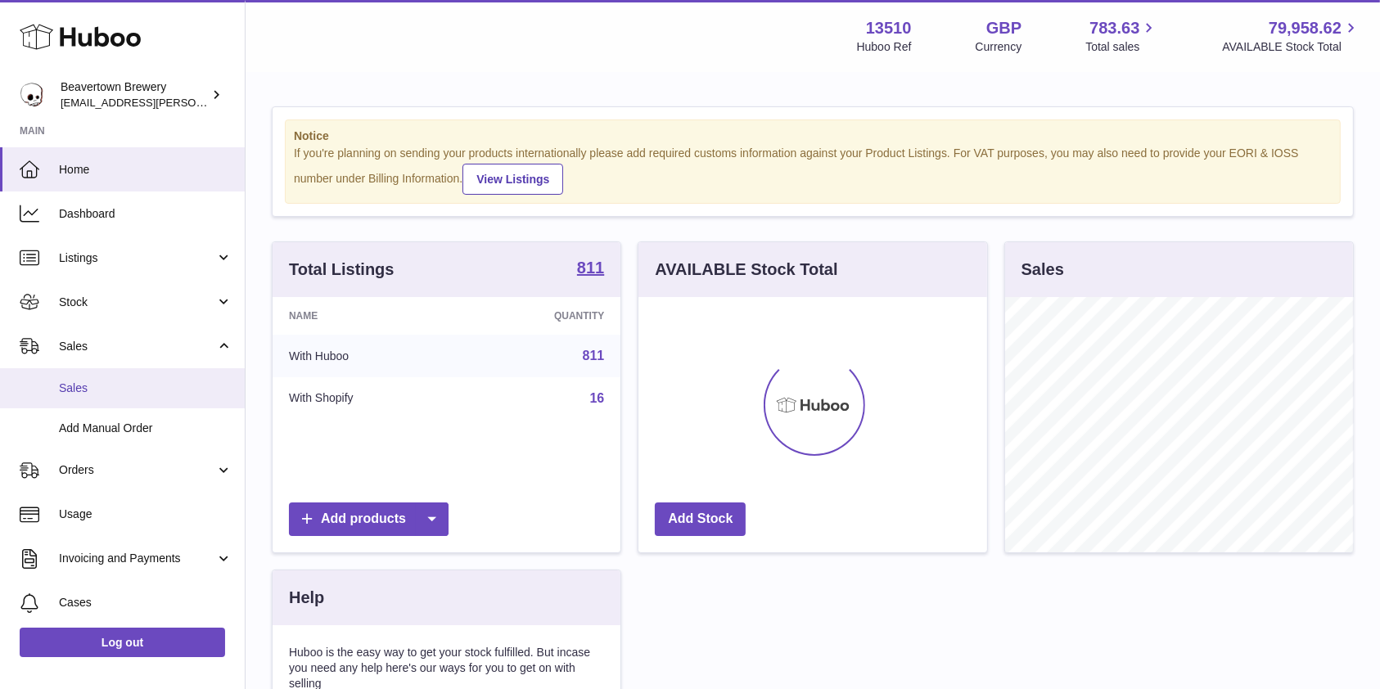
click at [94, 381] on span "Sales" at bounding box center [146, 389] width 174 height 16
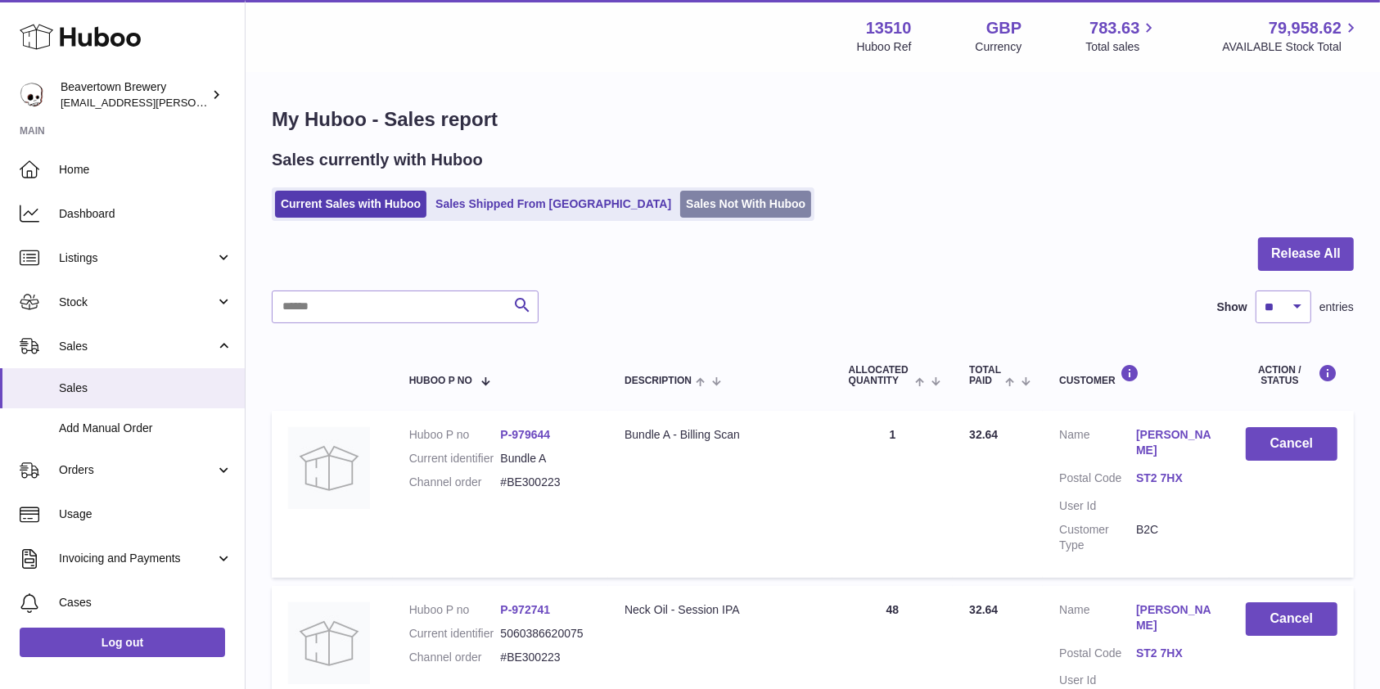
click at [680, 208] on link "Sales Not With Huboo" at bounding box center [745, 204] width 131 height 27
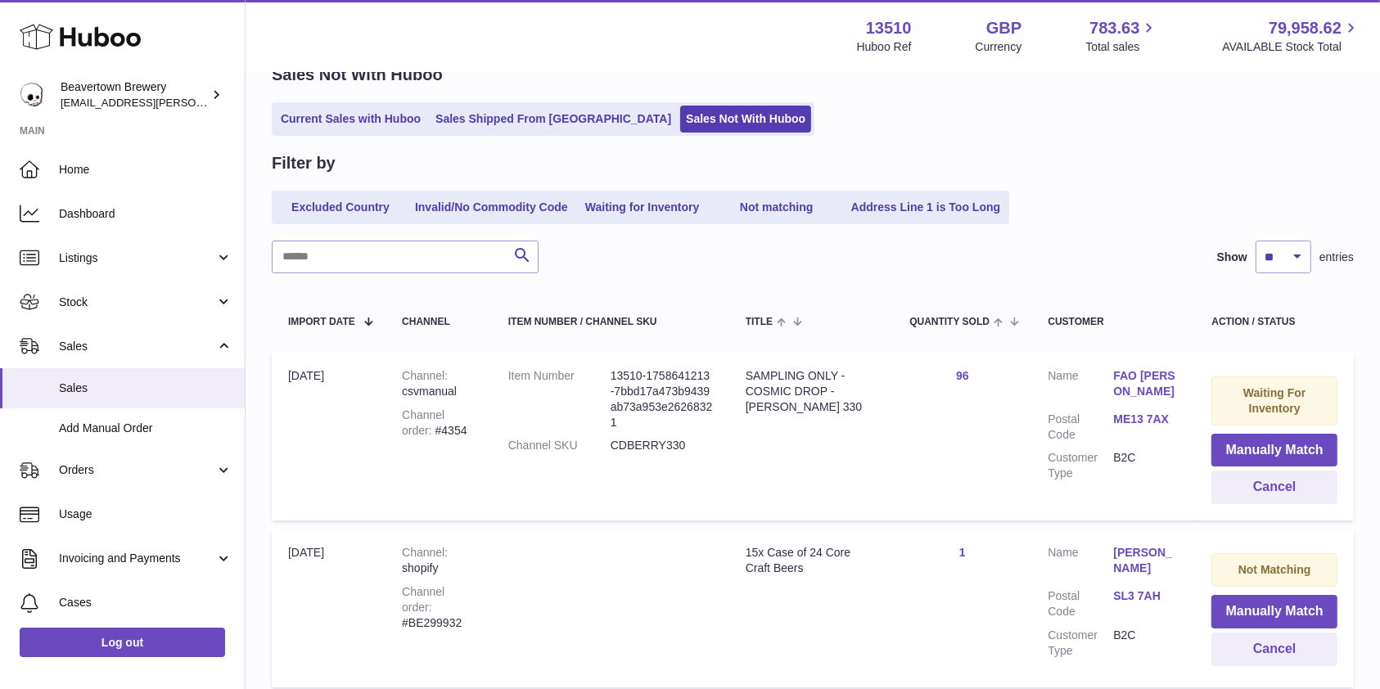
scroll to position [218, 0]
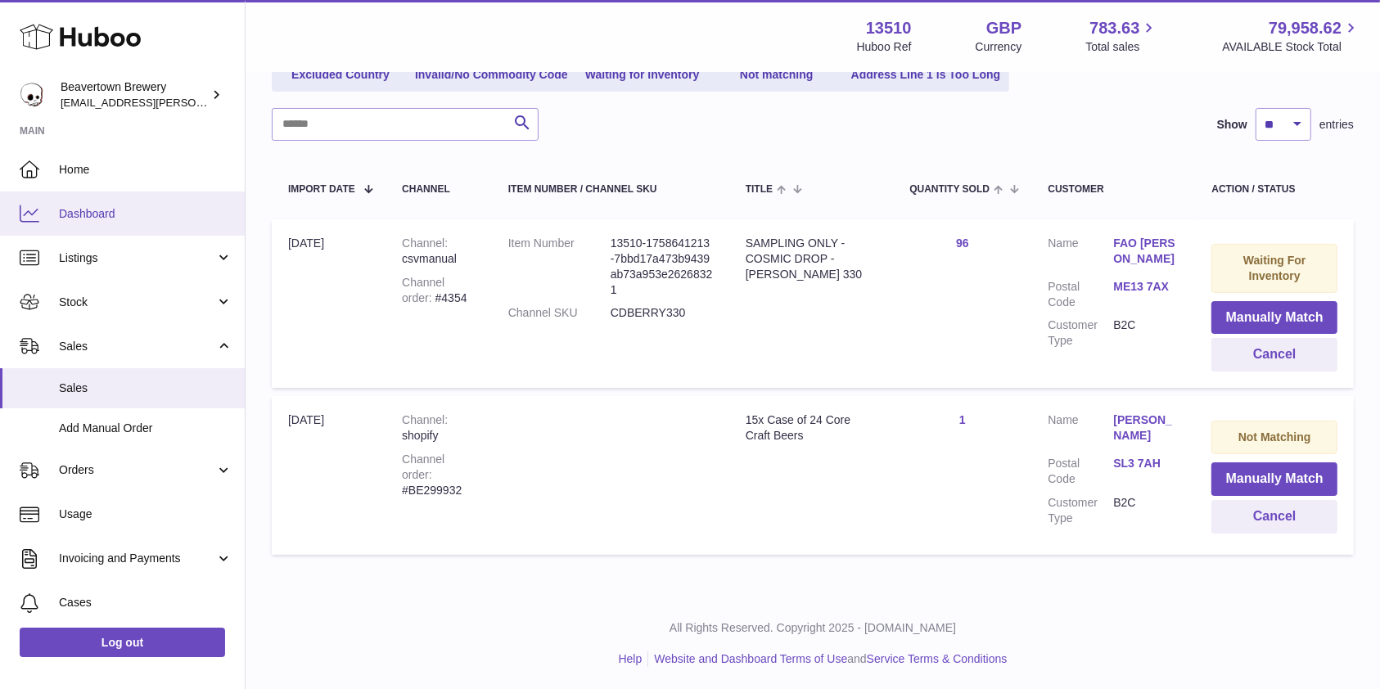
click at [125, 210] on span "Dashboard" at bounding box center [146, 214] width 174 height 16
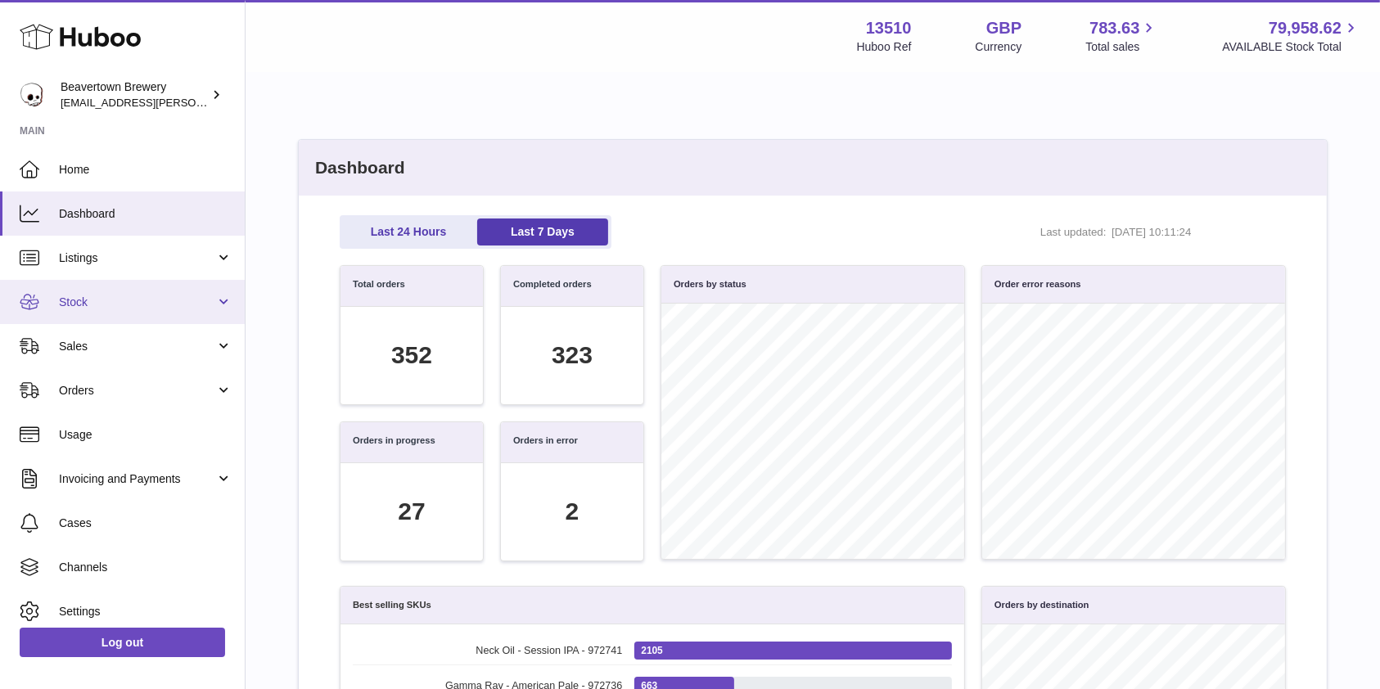
scroll to position [188, 928]
click at [96, 304] on span "Stock" at bounding box center [137, 303] width 156 height 16
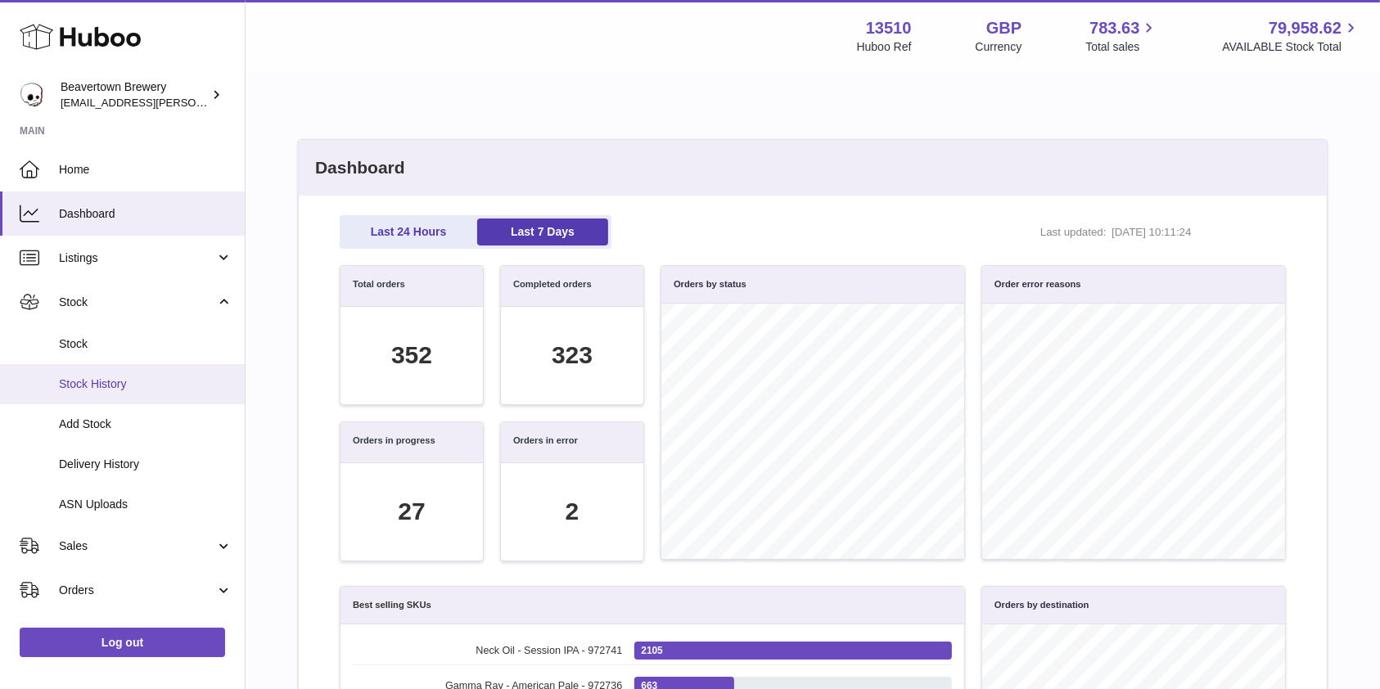
click at [83, 390] on span "Stock History" at bounding box center [146, 384] width 174 height 16
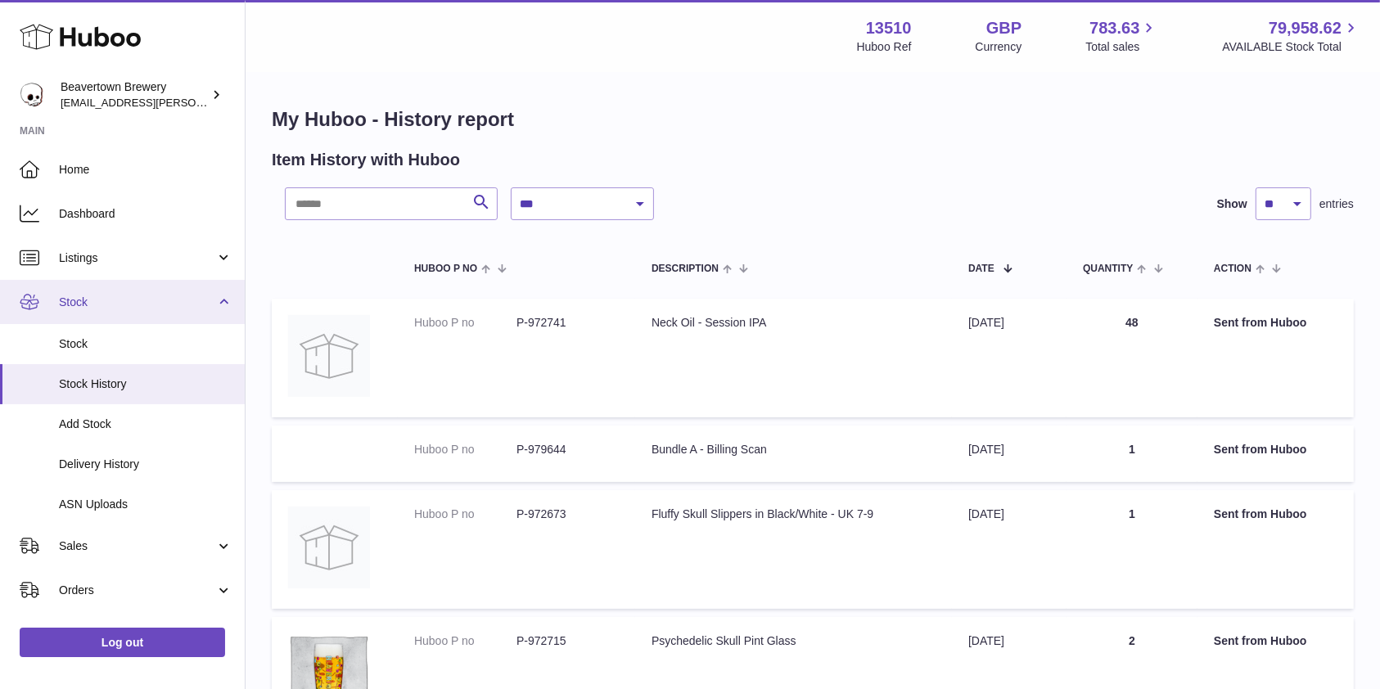
click at [112, 303] on span "Stock" at bounding box center [137, 303] width 156 height 16
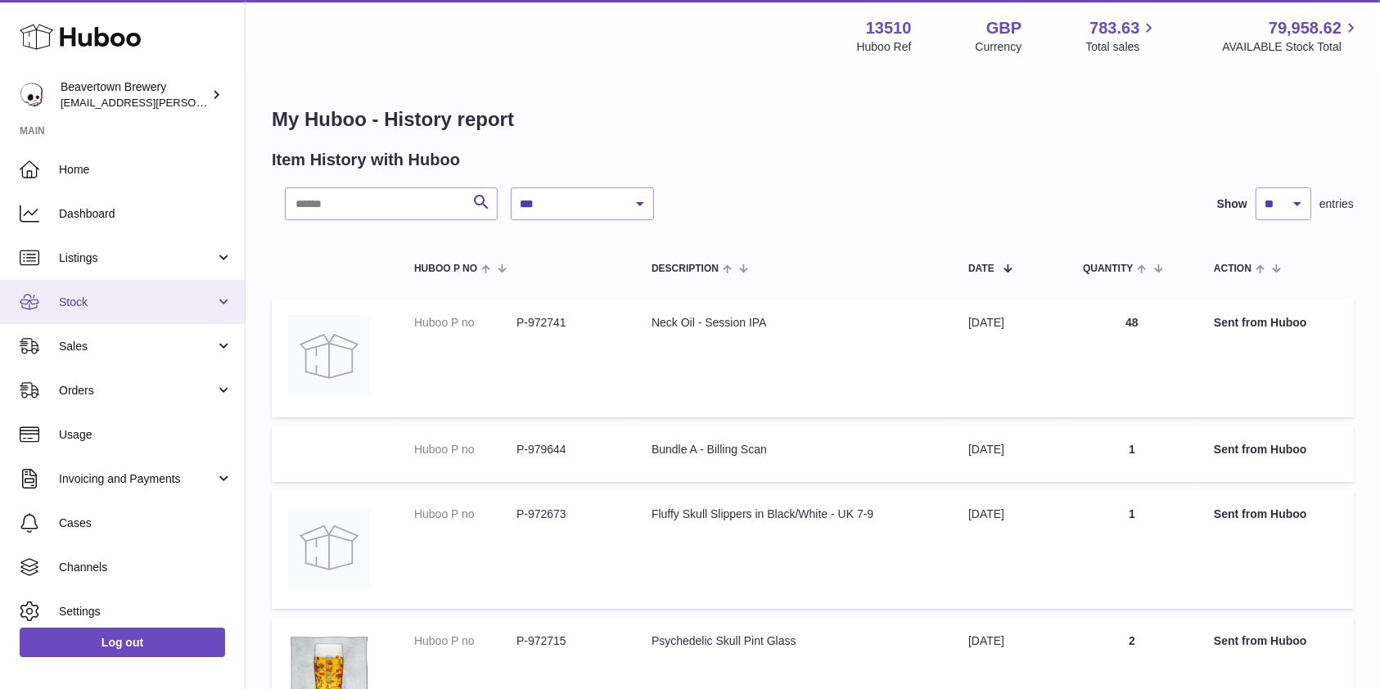
click at [101, 311] on link "Stock" at bounding box center [122, 302] width 245 height 44
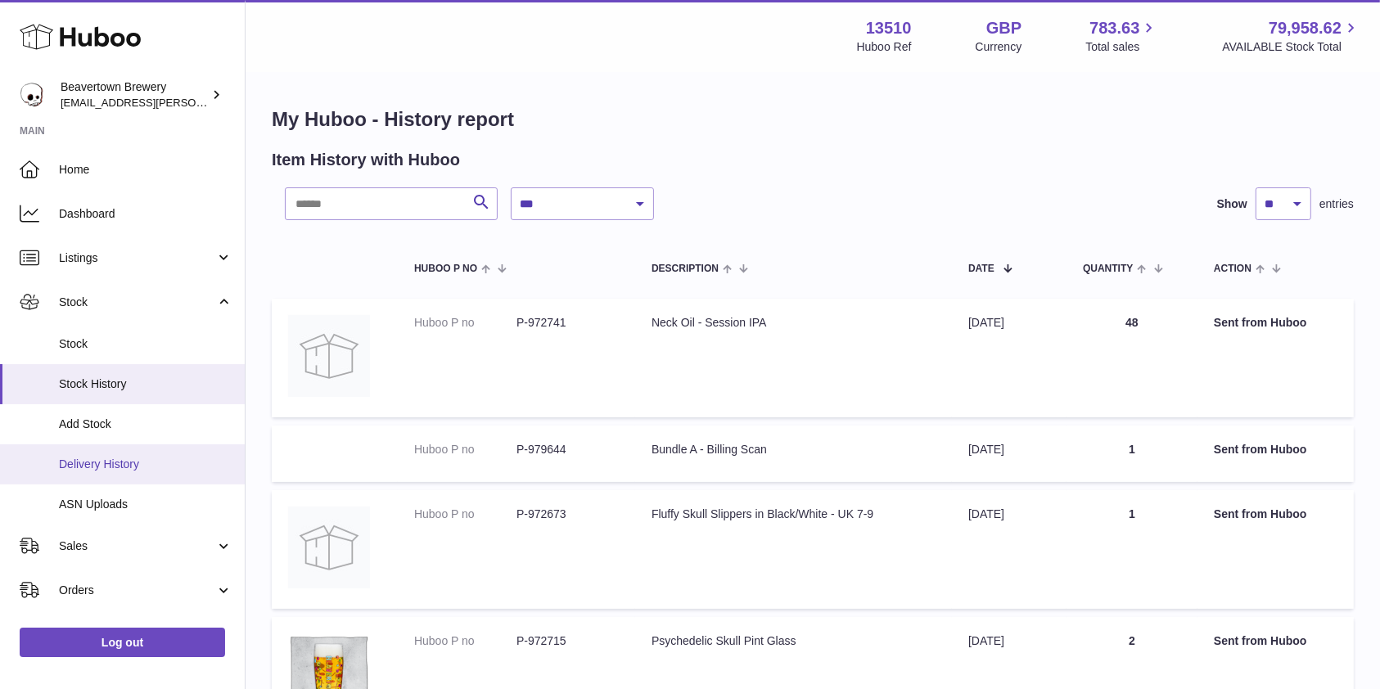
click at [95, 462] on span "Delivery History" at bounding box center [146, 465] width 174 height 16
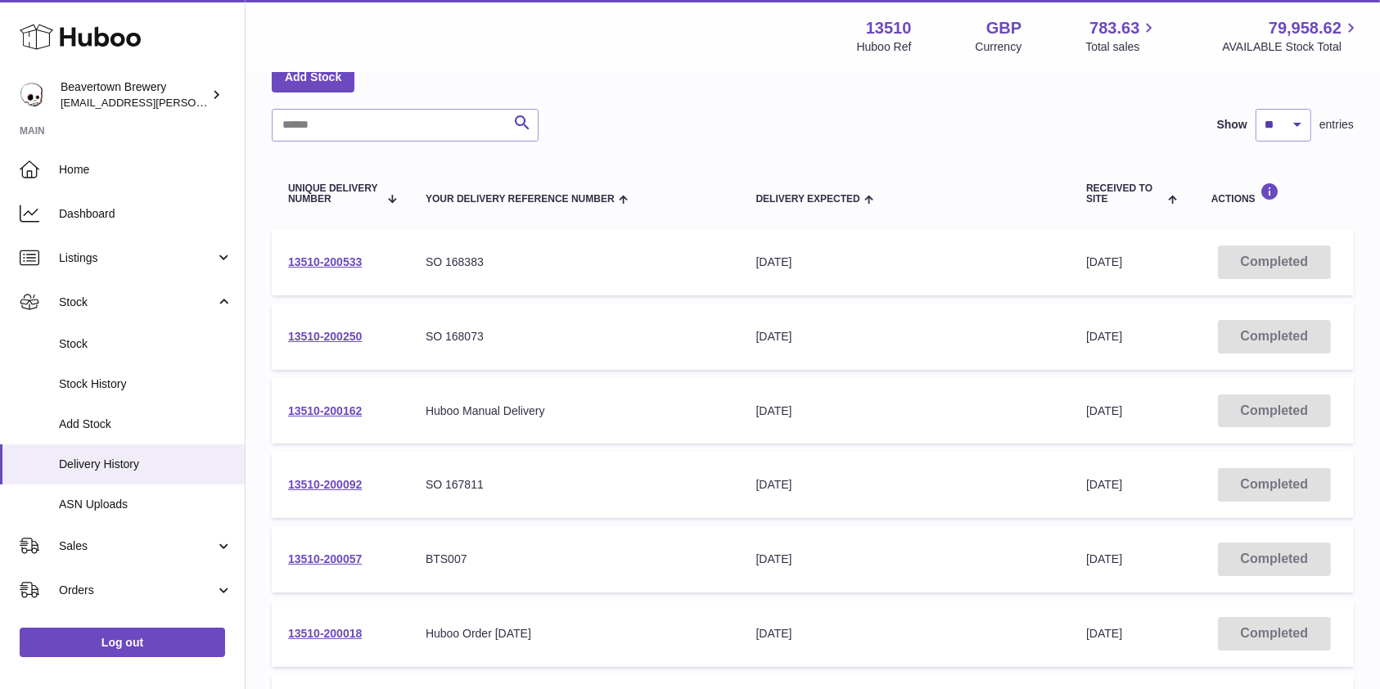
scroll to position [218, 0]
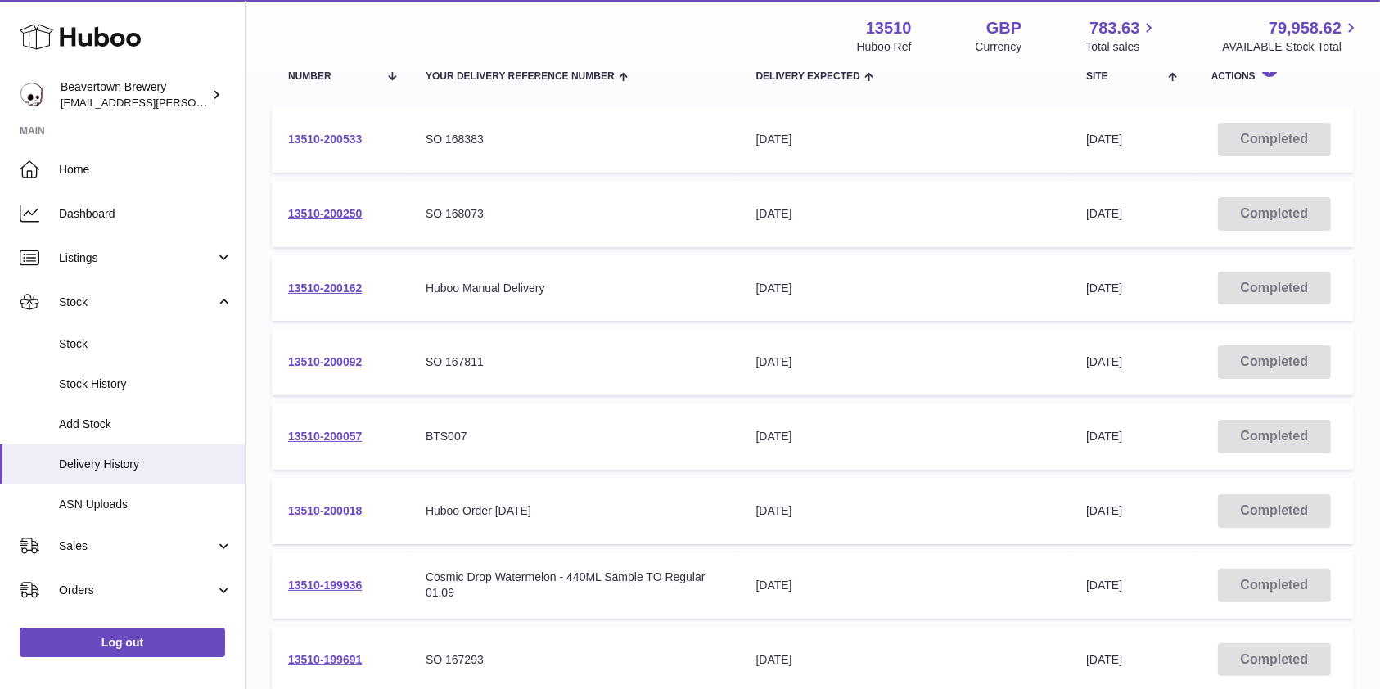
click at [344, 141] on link "13510-200533" at bounding box center [325, 139] width 74 height 13
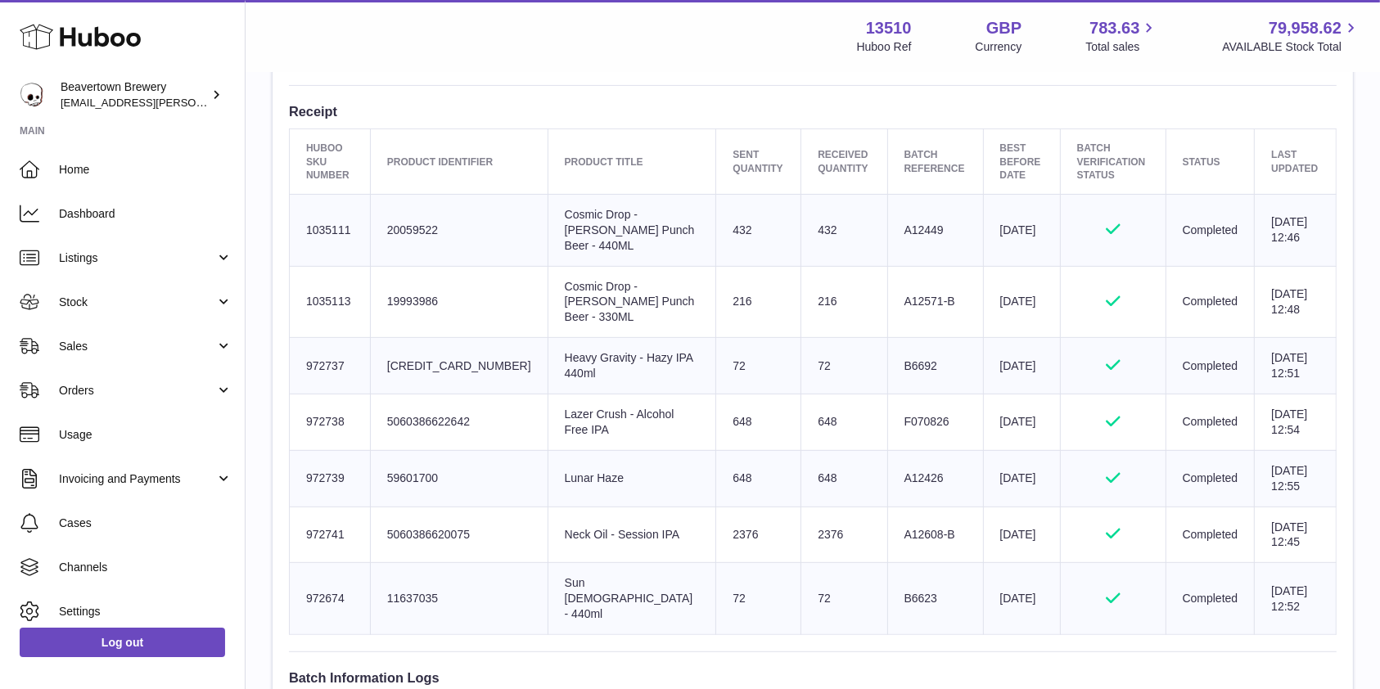
scroll to position [764, 0]
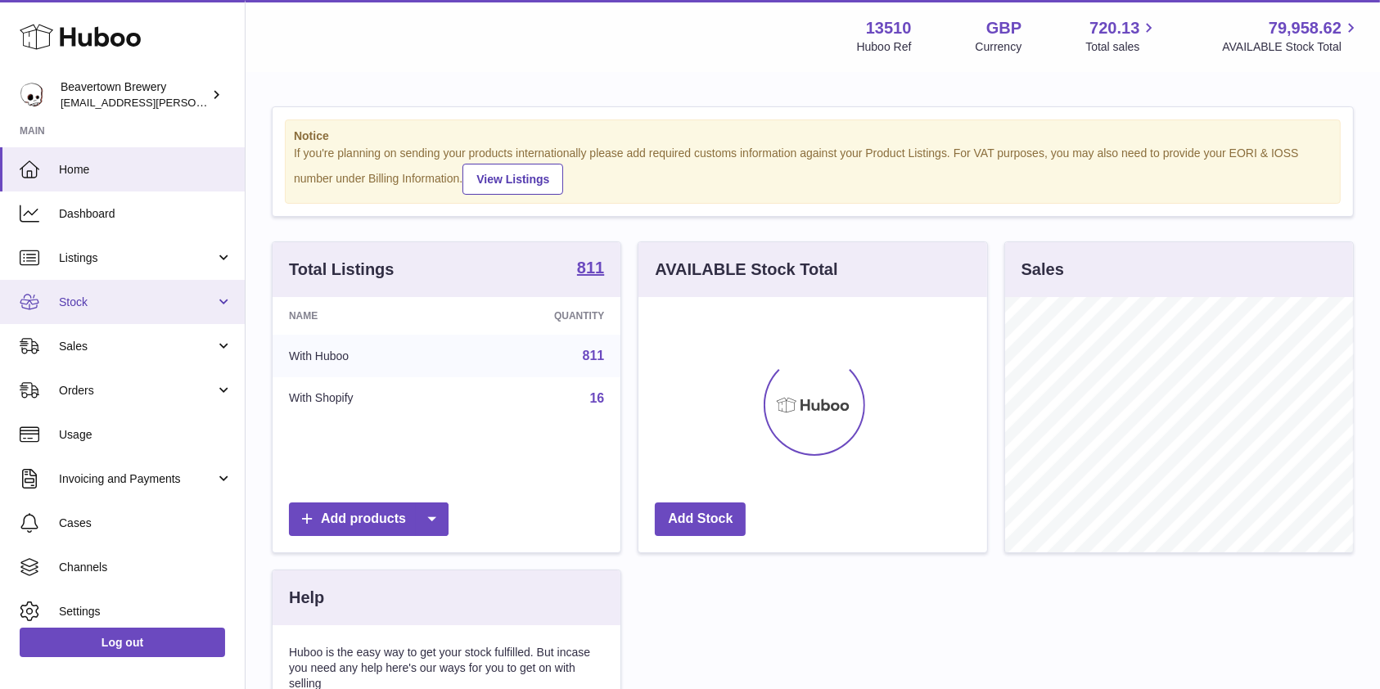
scroll to position [255, 348]
click at [105, 318] on link "Stock" at bounding box center [122, 302] width 245 height 44
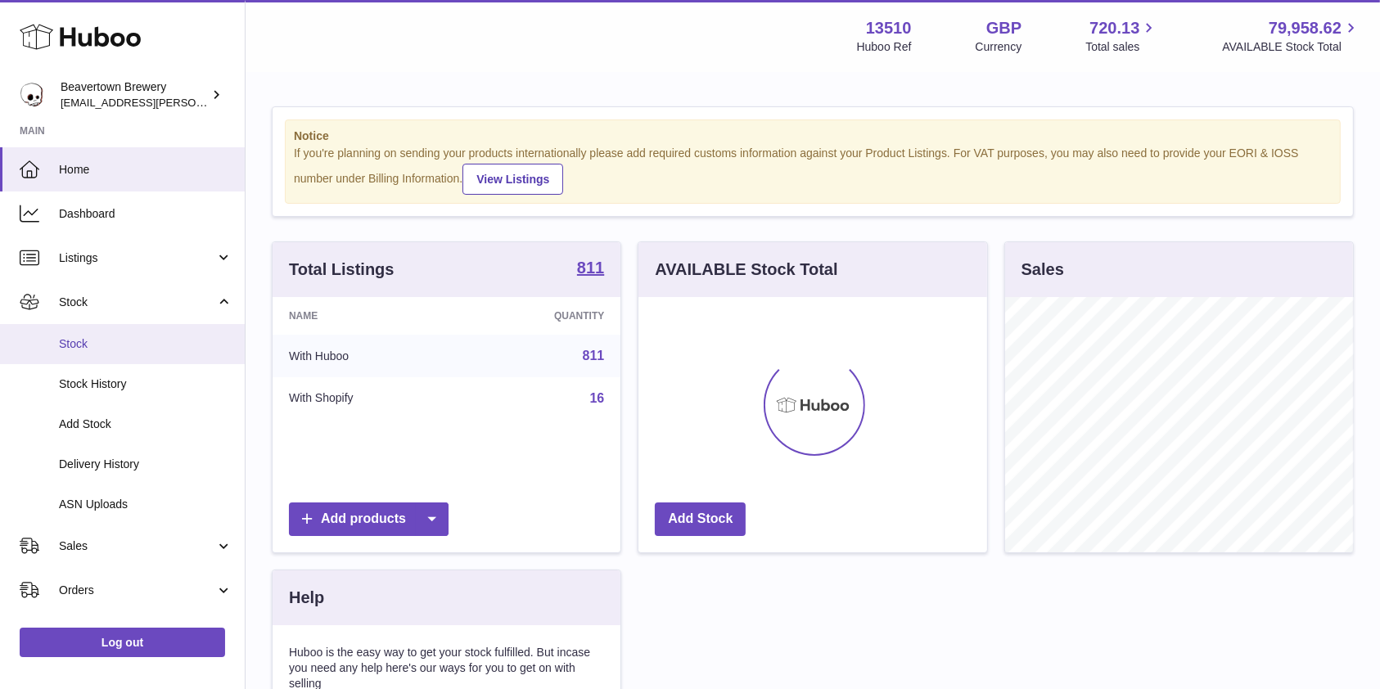
click at [82, 346] on span "Stock" at bounding box center [146, 344] width 174 height 16
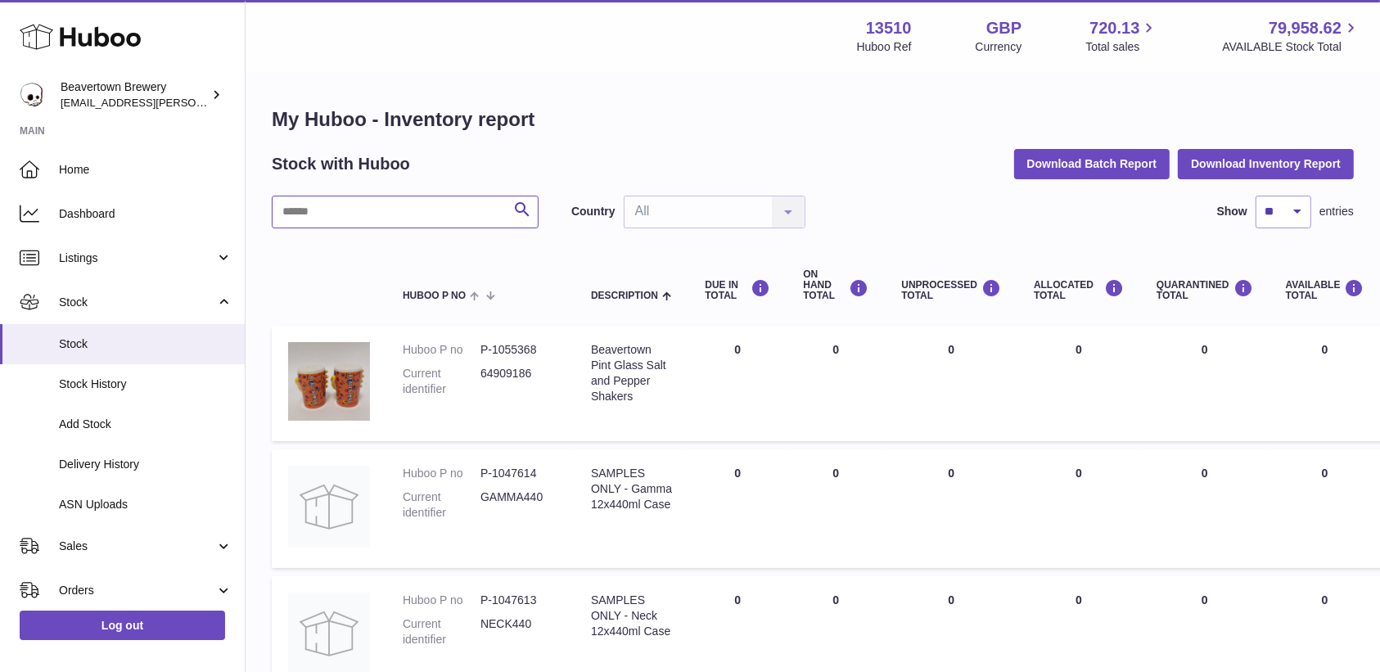
click at [402, 198] on input "text" at bounding box center [405, 212] width 267 height 33
type input "******"
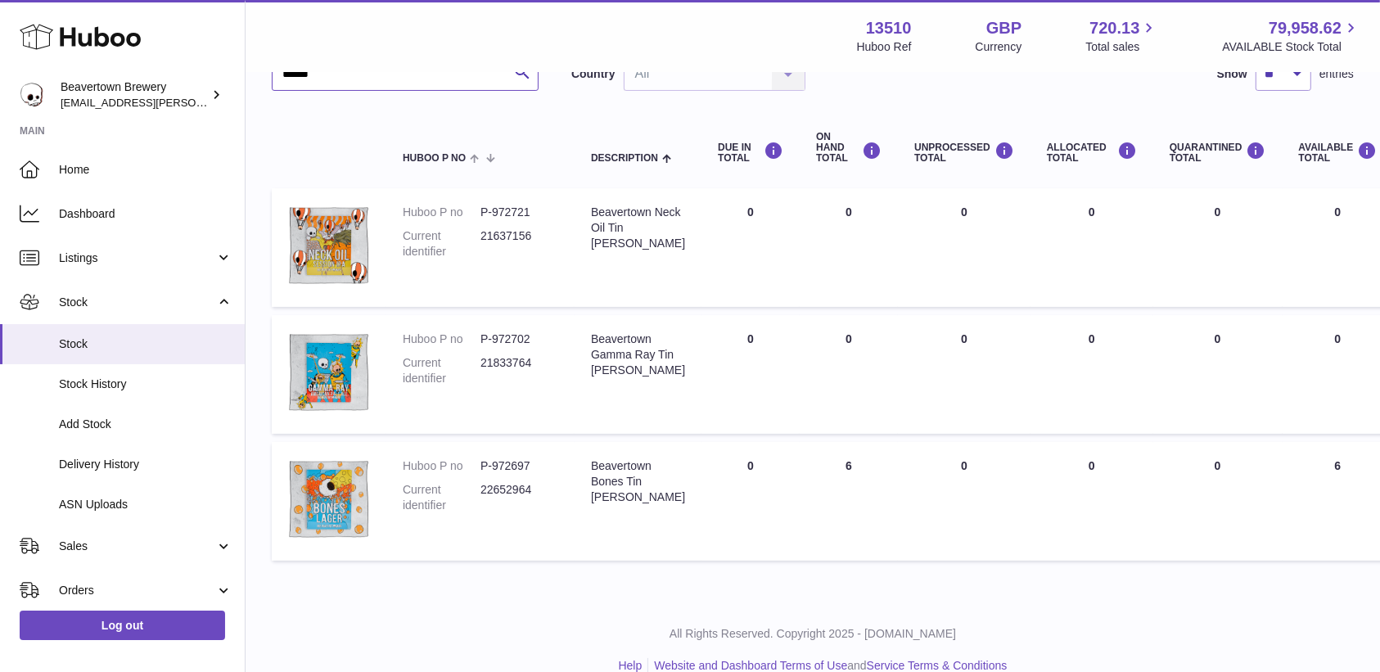
scroll to position [138, 0]
click at [91, 174] on span "Home" at bounding box center [146, 170] width 174 height 16
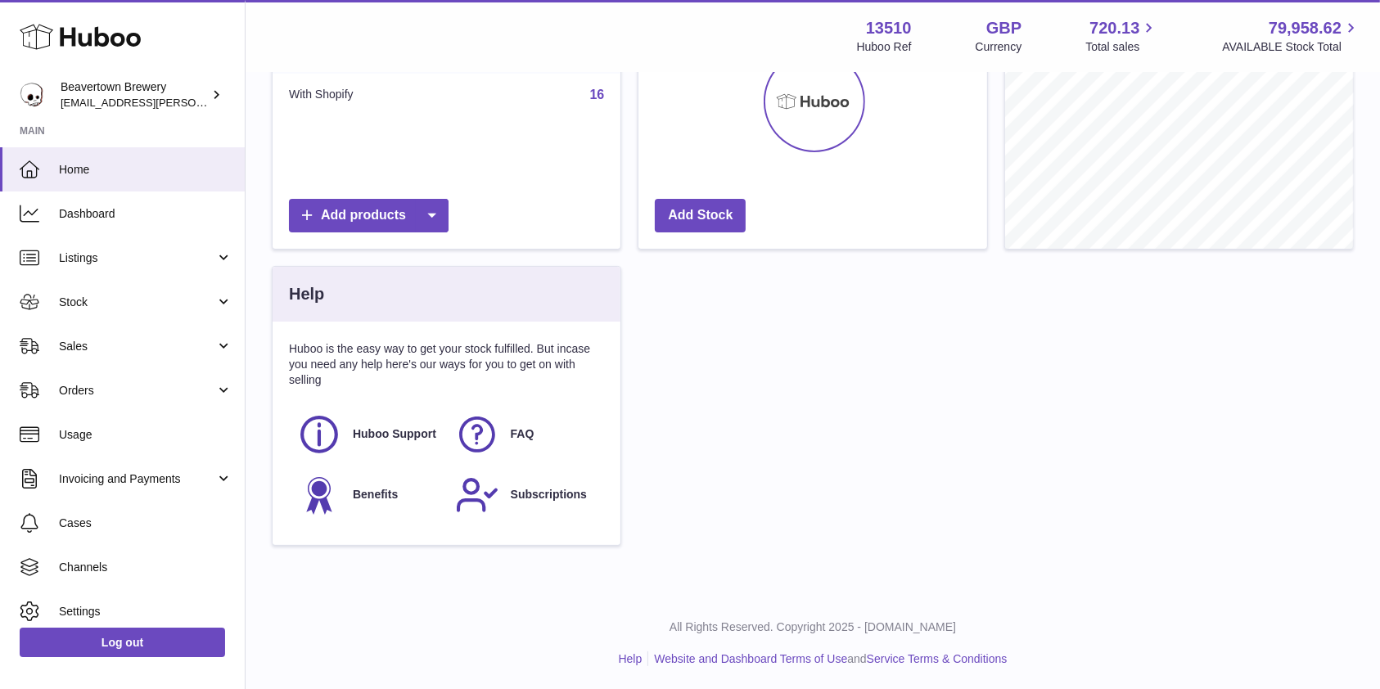
scroll to position [304, 0]
